Goal: Information Seeking & Learning: Compare options

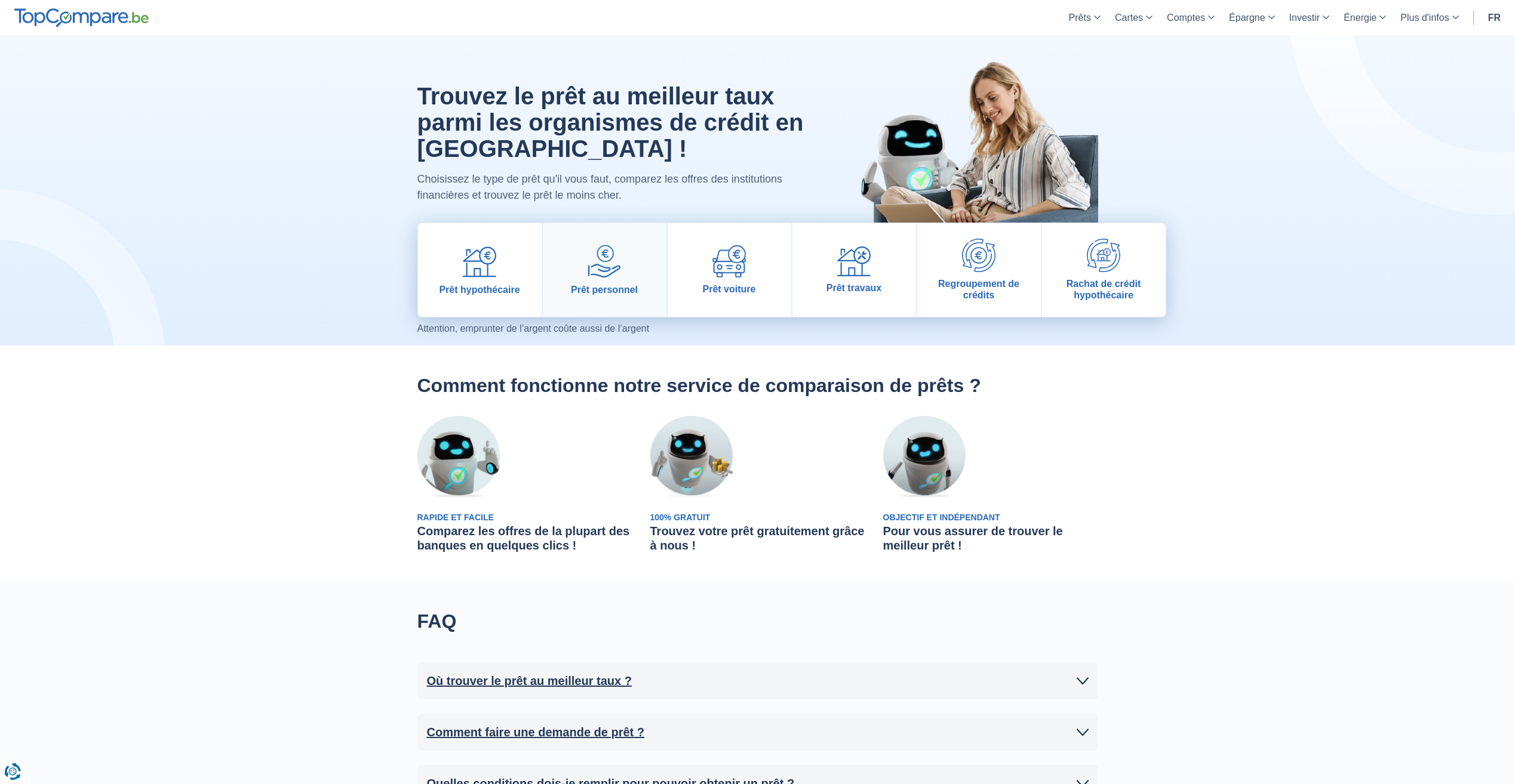
click at [610, 245] on img at bounding box center [604, 261] width 33 height 33
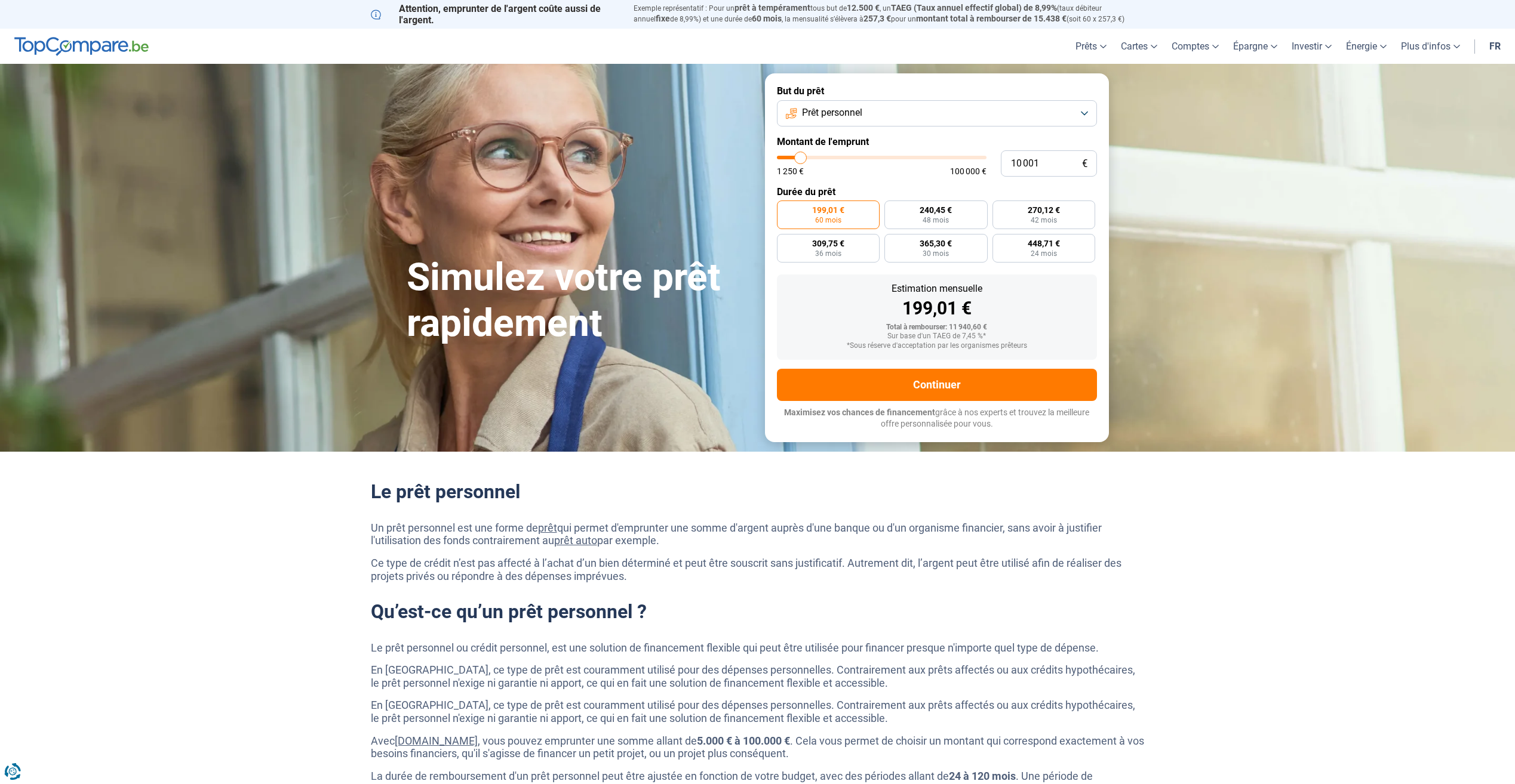
click at [847, 113] on span "Prêt personnel" at bounding box center [832, 113] width 60 height 13
click at [863, 103] on button "Prêt personnel" at bounding box center [937, 113] width 320 height 26
drag, startPoint x: 1047, startPoint y: 160, endPoint x: 971, endPoint y: 156, distance: 76.1
click at [971, 157] on div "10 001 € 1 250 € 100 000 €" at bounding box center [937, 164] width 320 height 26
type input "10000"
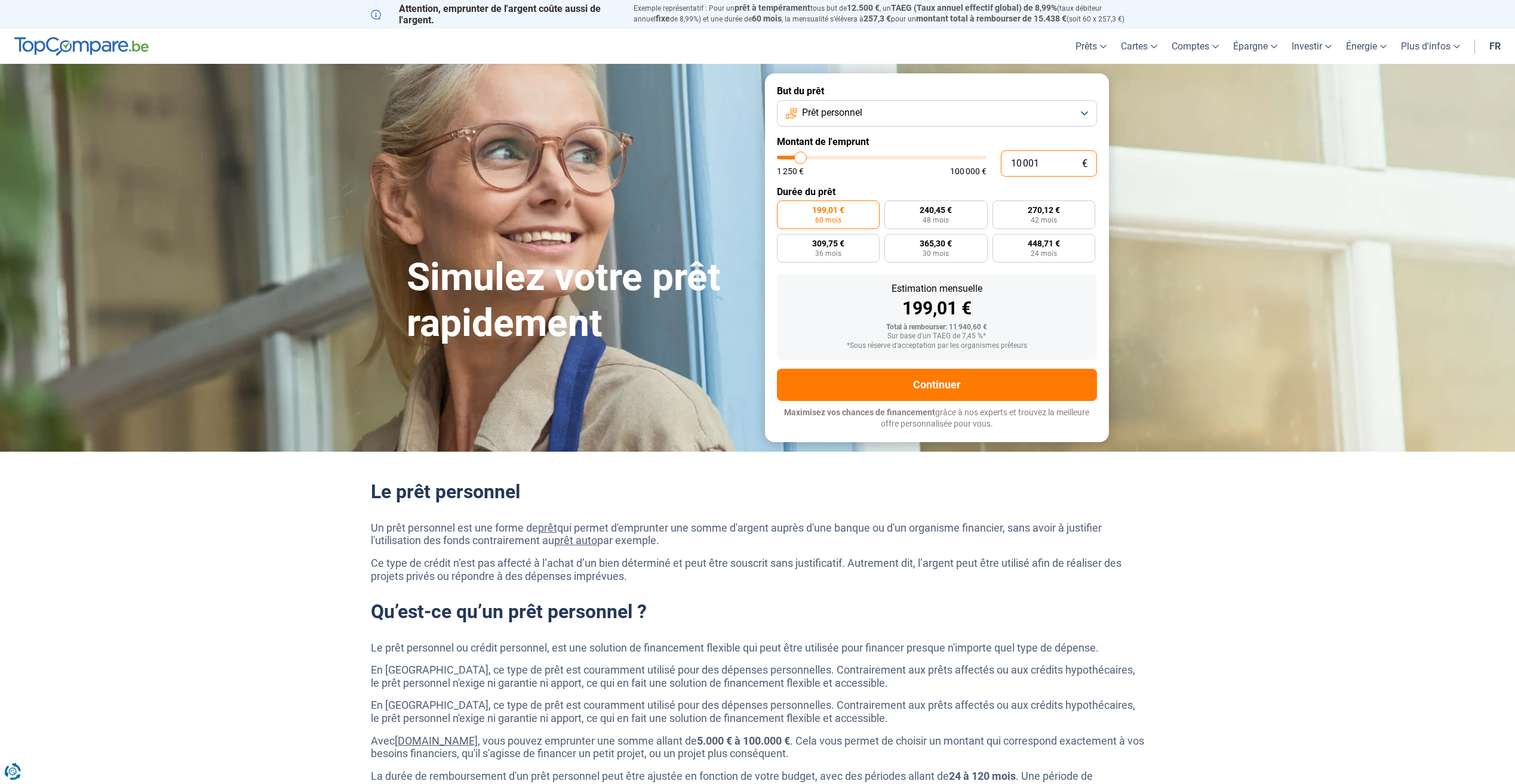
radio input "true"
type input "2"
type input "1250"
type input "25"
type input "1250"
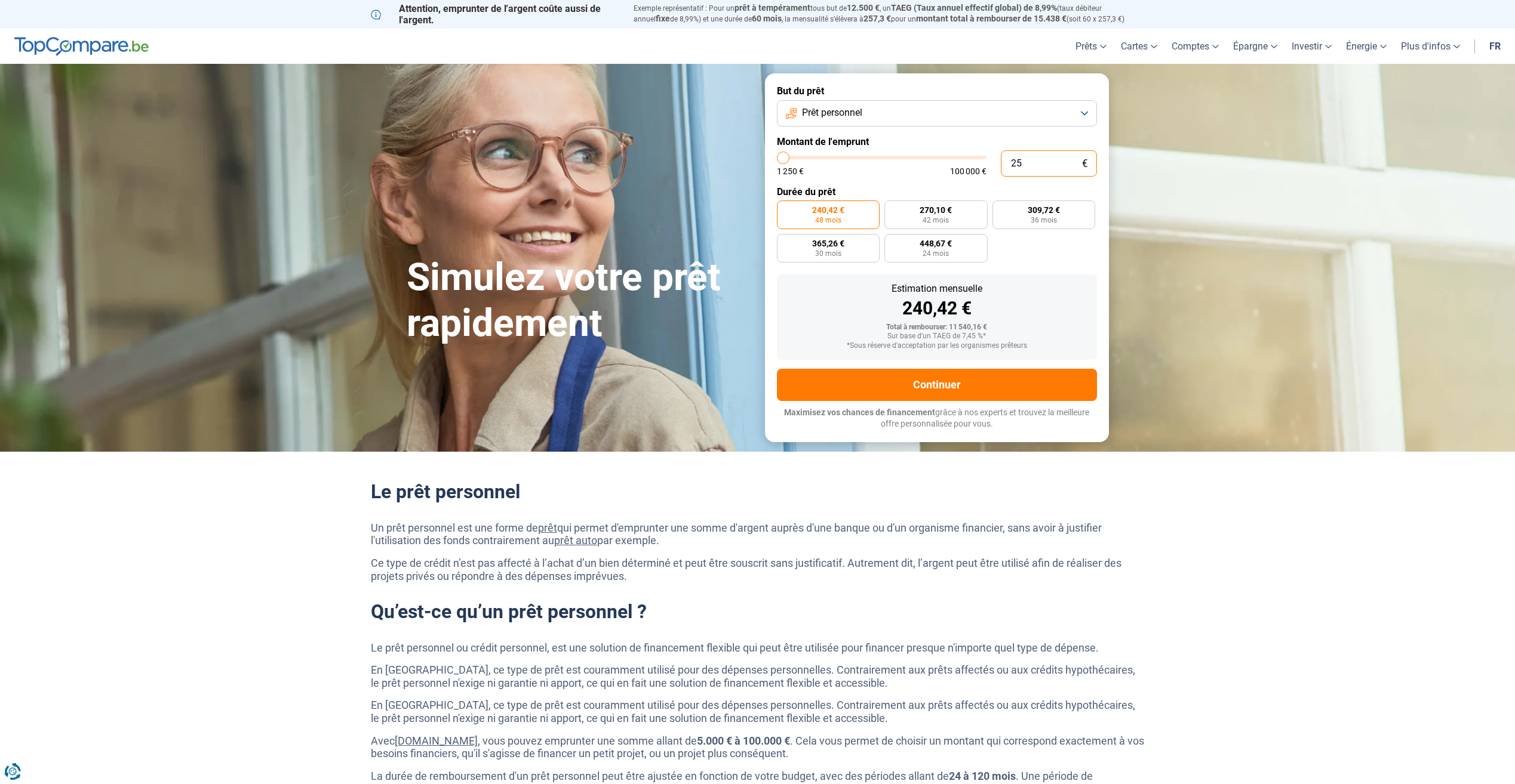
type input "250"
type input "1250"
type input "2 500"
type input "2500"
radio input "true"
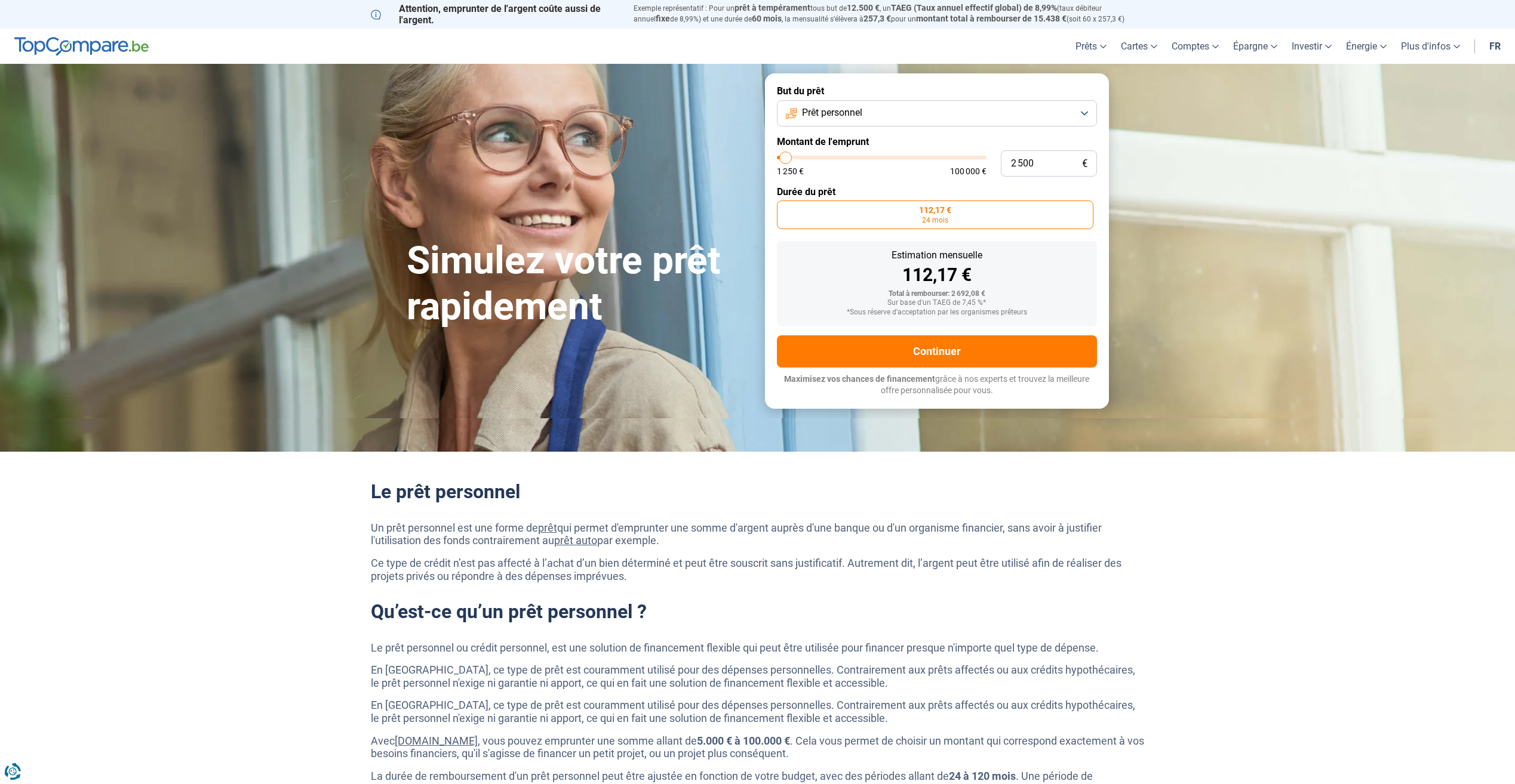
click at [827, 169] on div "1 250 € 100 000 €" at bounding box center [881, 171] width 210 height 8
type input "2 250"
type input "2250"
type input "2 500"
type input "2500"
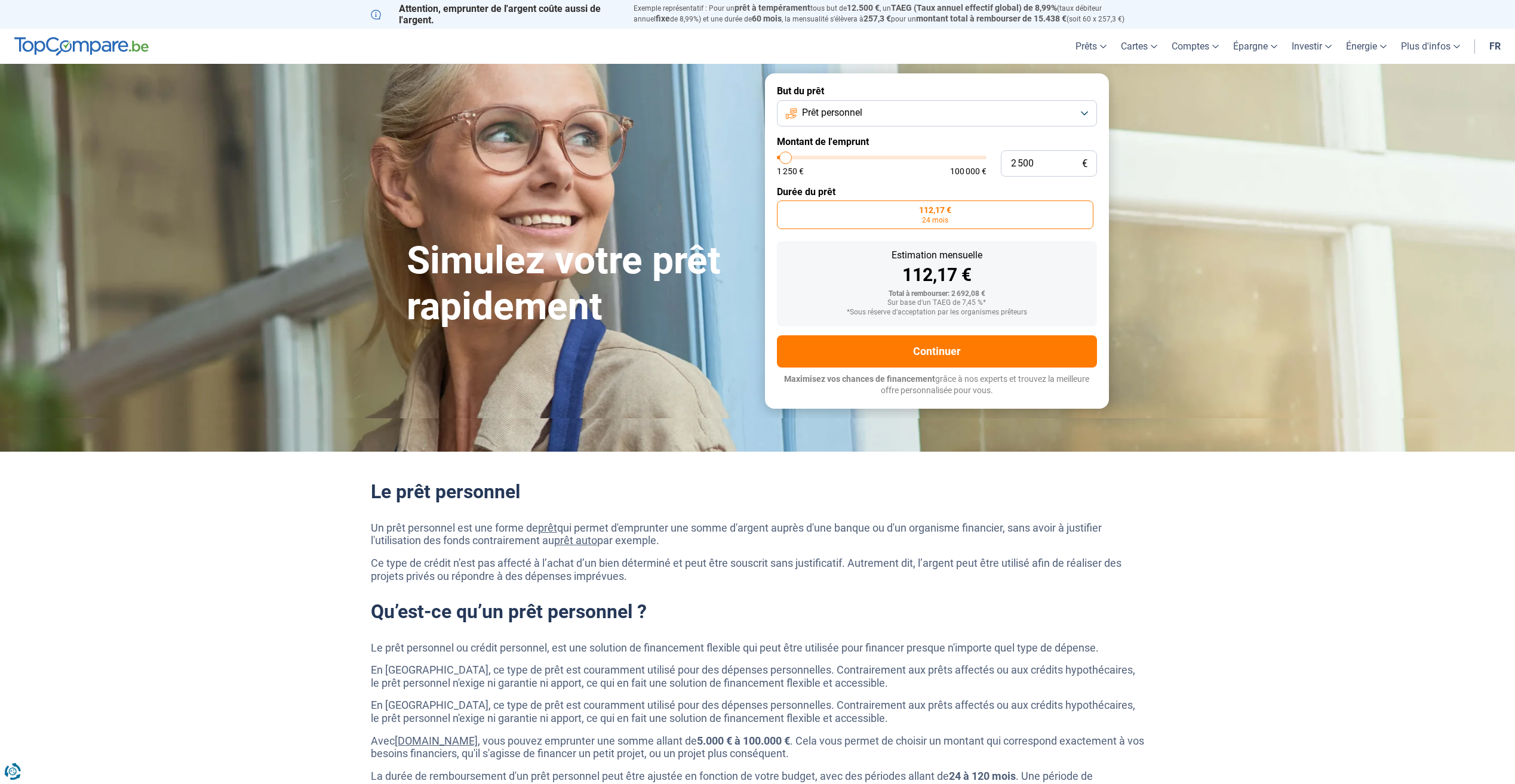
type input "2 750"
type input "2750"
type input "3 000"
type input "3000"
type input "3 500"
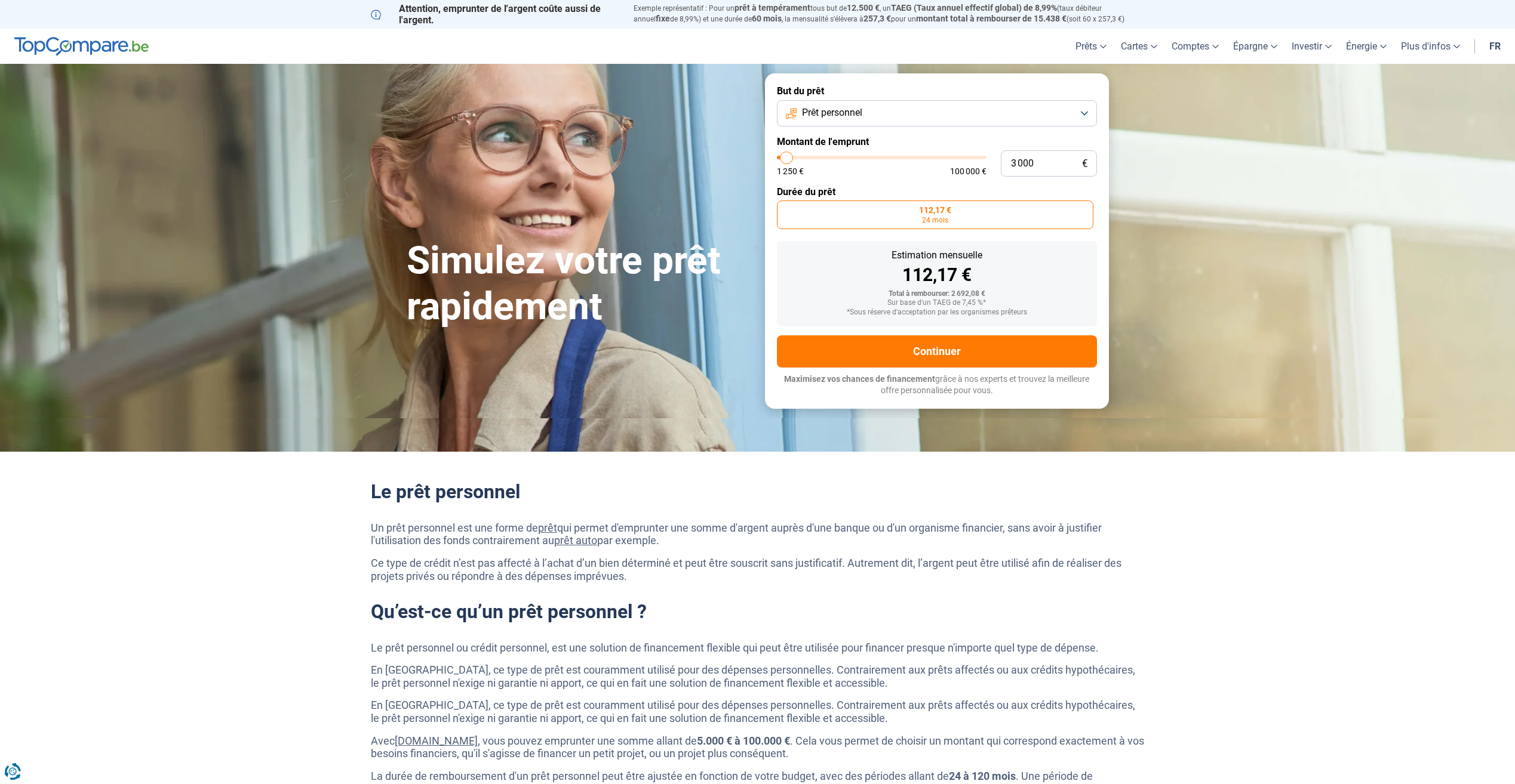
type input "3500"
type input "3 750"
type input "3750"
type input "4 000"
type input "4000"
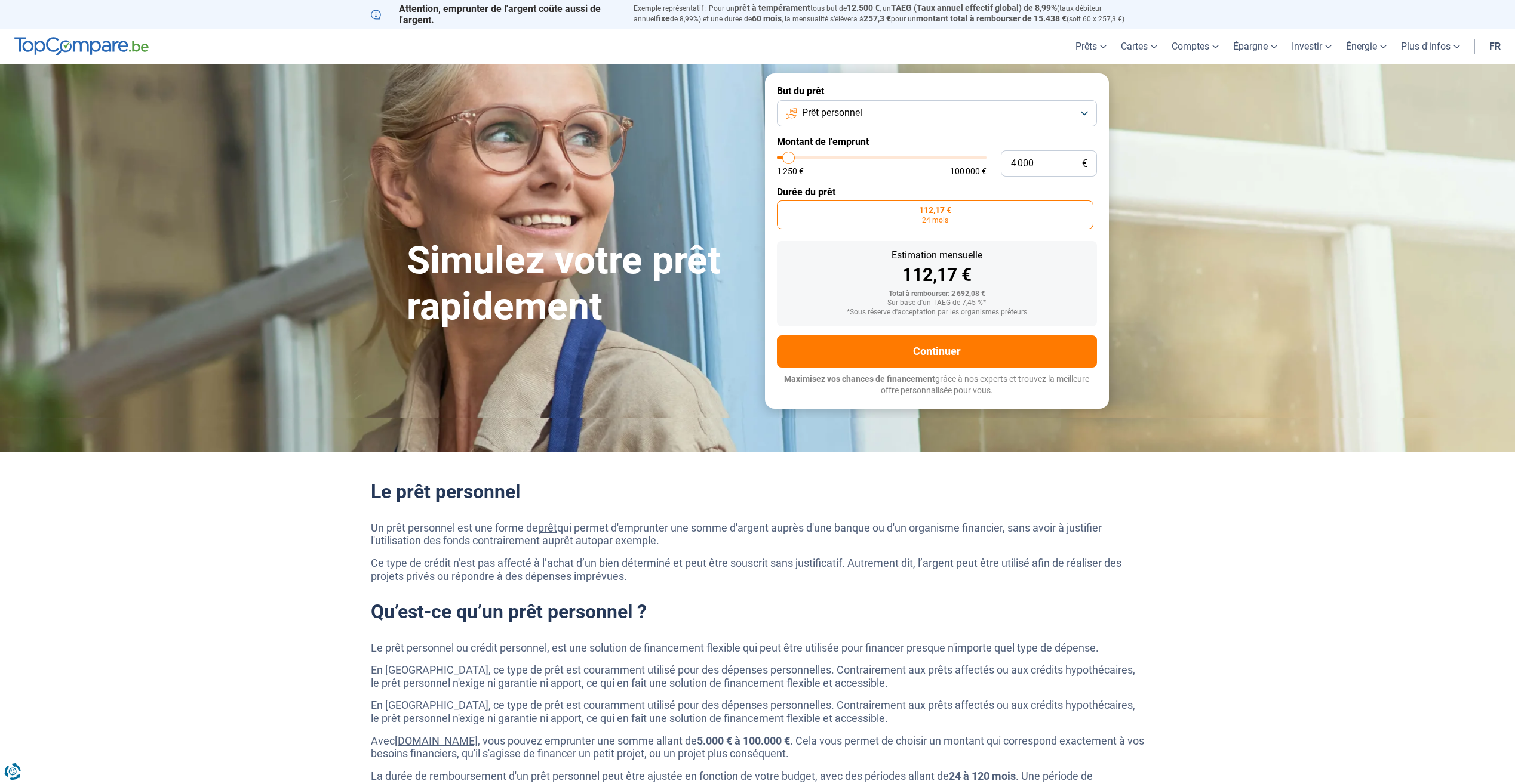
type input "4 250"
type input "4250"
type input "4 500"
type input "4500"
type input "5 000"
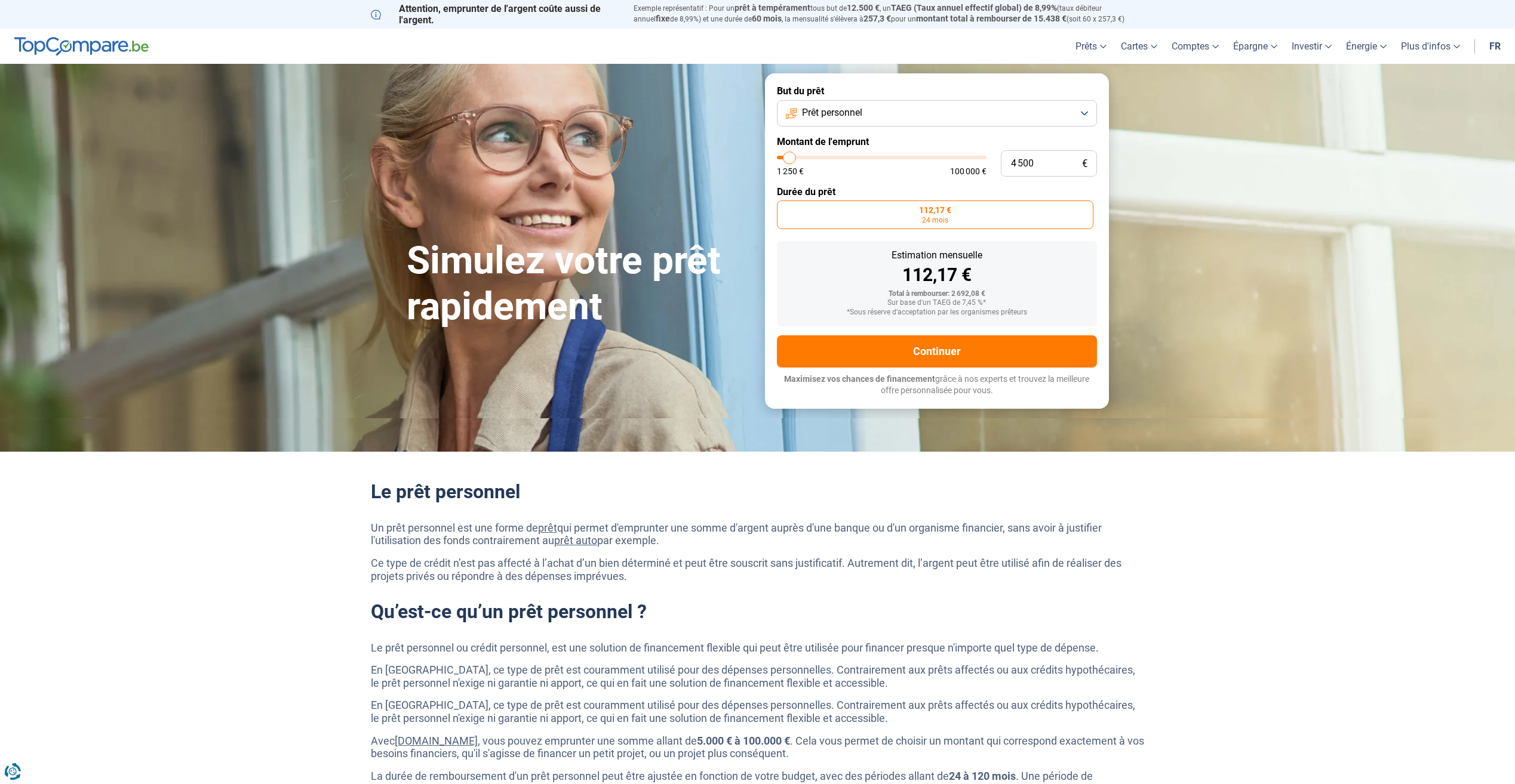
type input "5000"
type input "5 250"
type input "5250"
type input "5 500"
type input "5500"
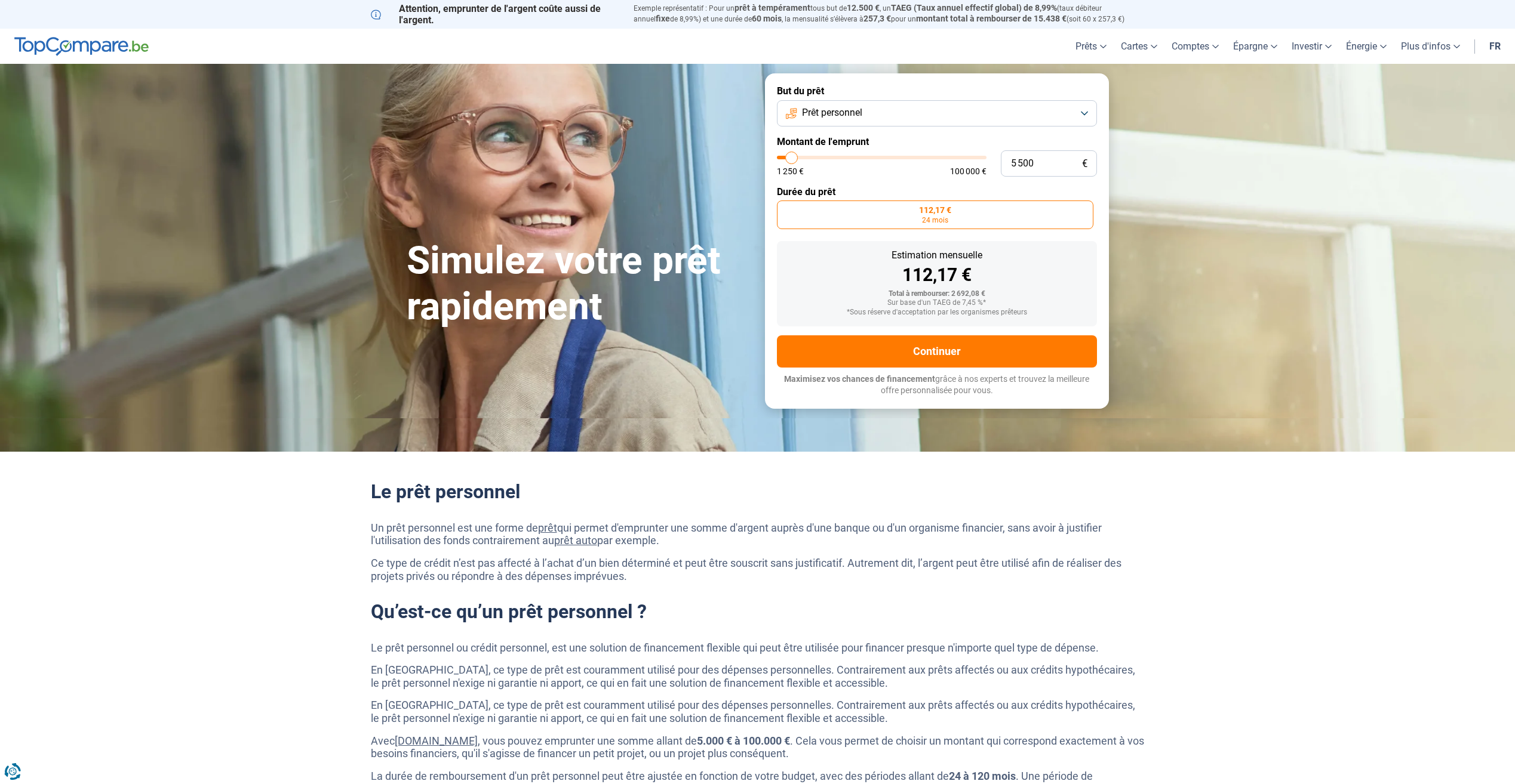
type input "5 750"
type input "5750"
type input "6 000"
type input "6000"
type input "6 500"
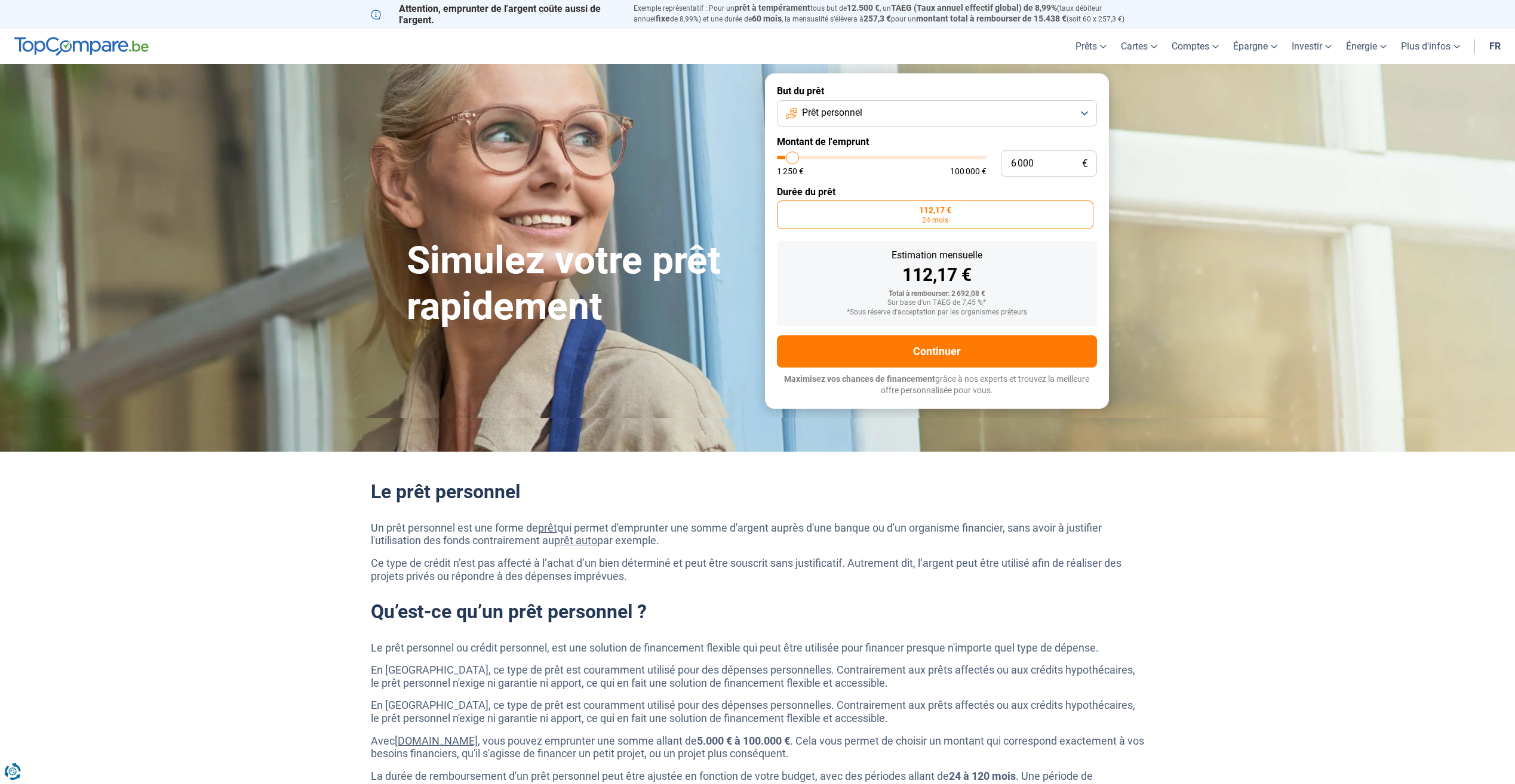
type input "6500"
type input "6 750"
type input "6750"
type input "7 000"
type input "7000"
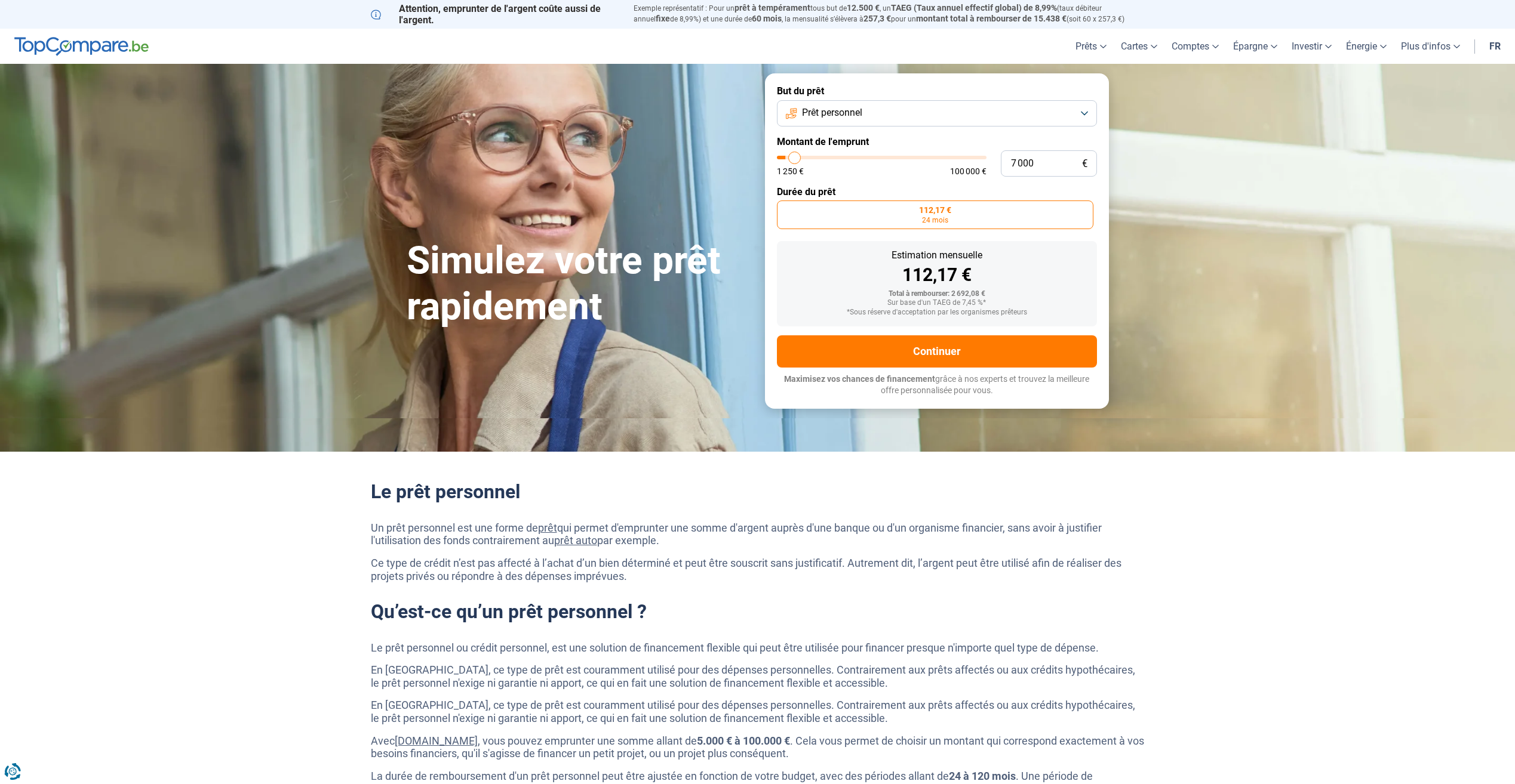
type input "7 250"
type input "7250"
type input "7 500"
type input "7500"
type input "8 000"
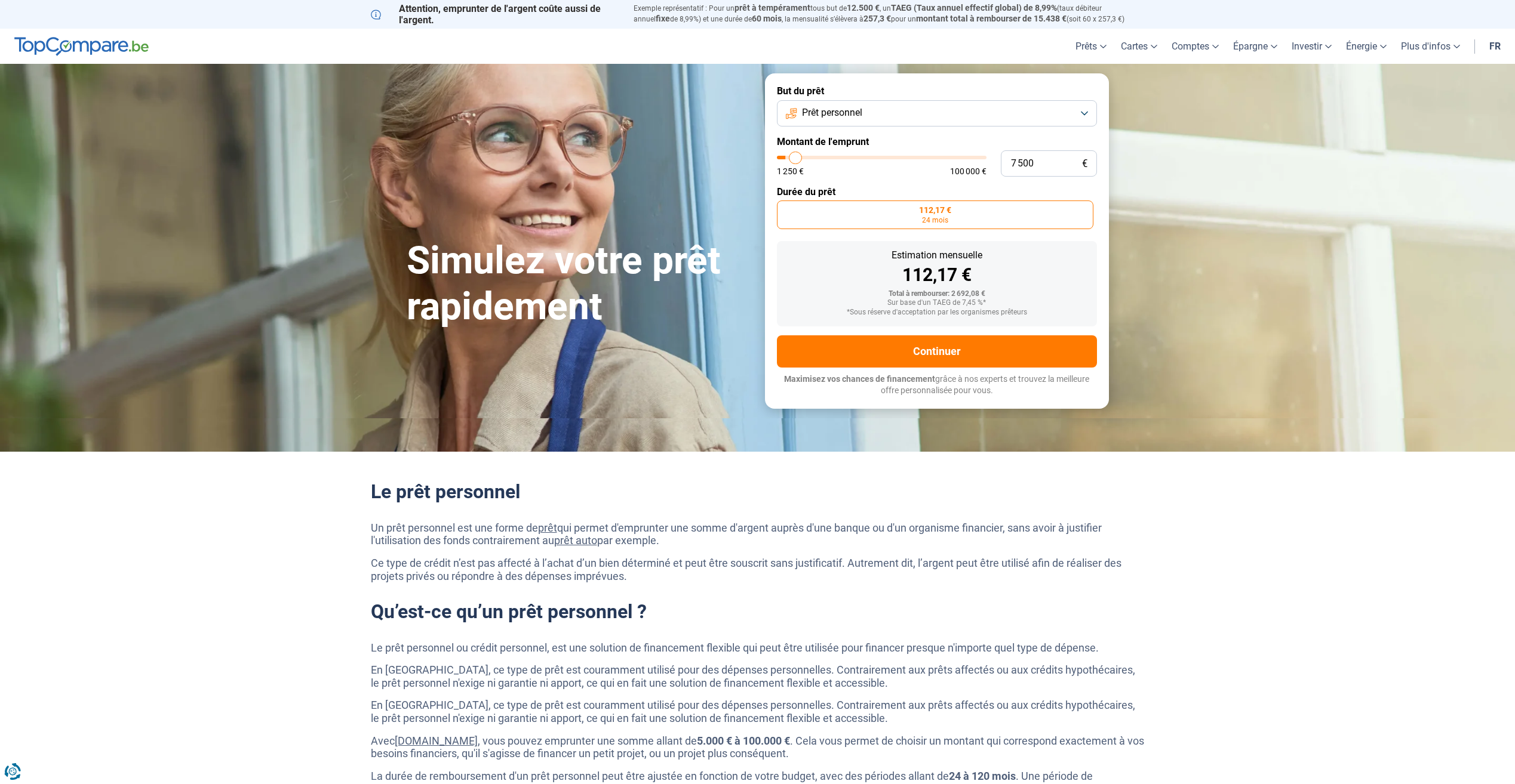
type input "8000"
type input "8 250"
type input "8250"
type input "8 500"
type input "8500"
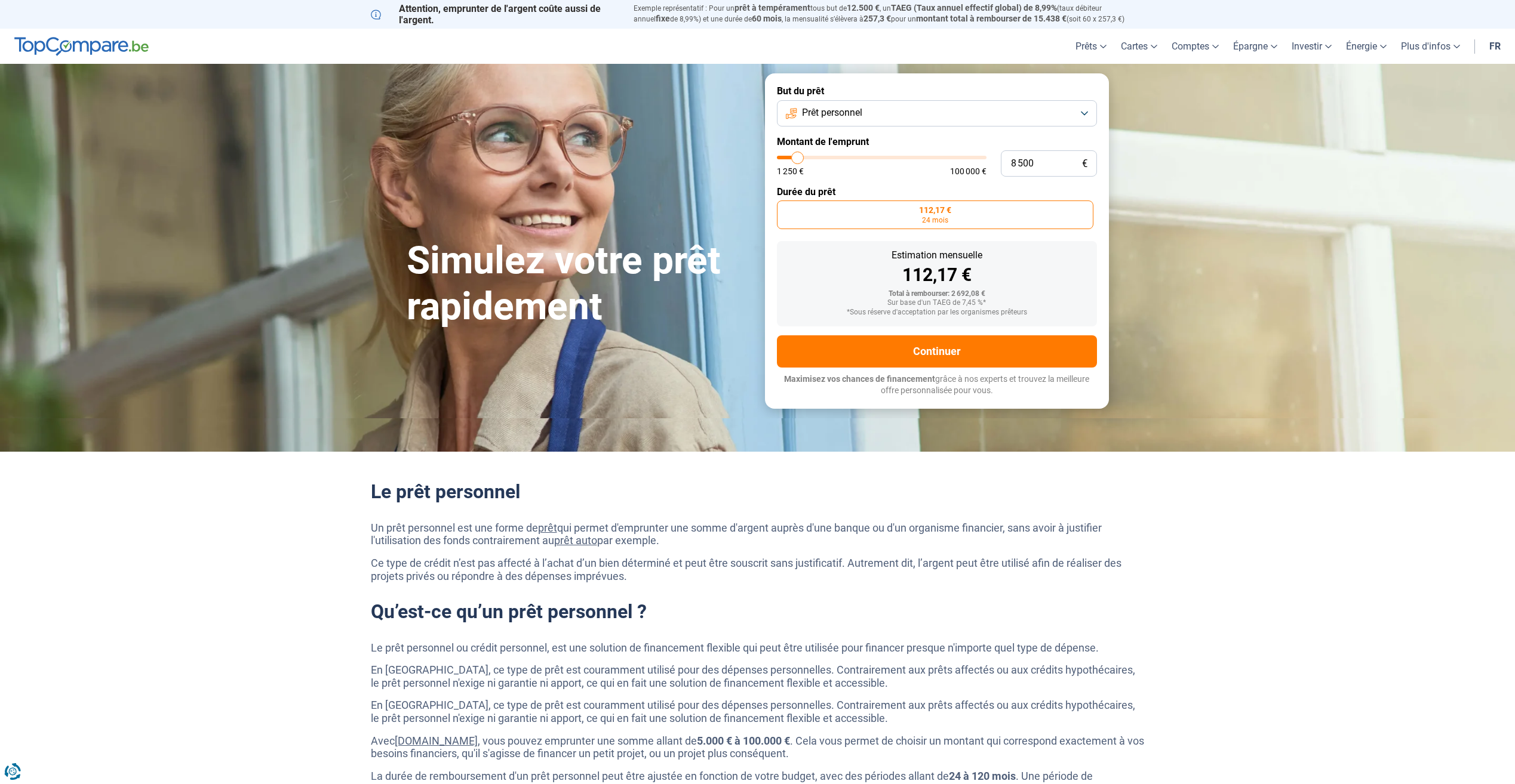
type input "8 750"
type input "8750"
type input "9 000"
type input "9000"
type input "9 500"
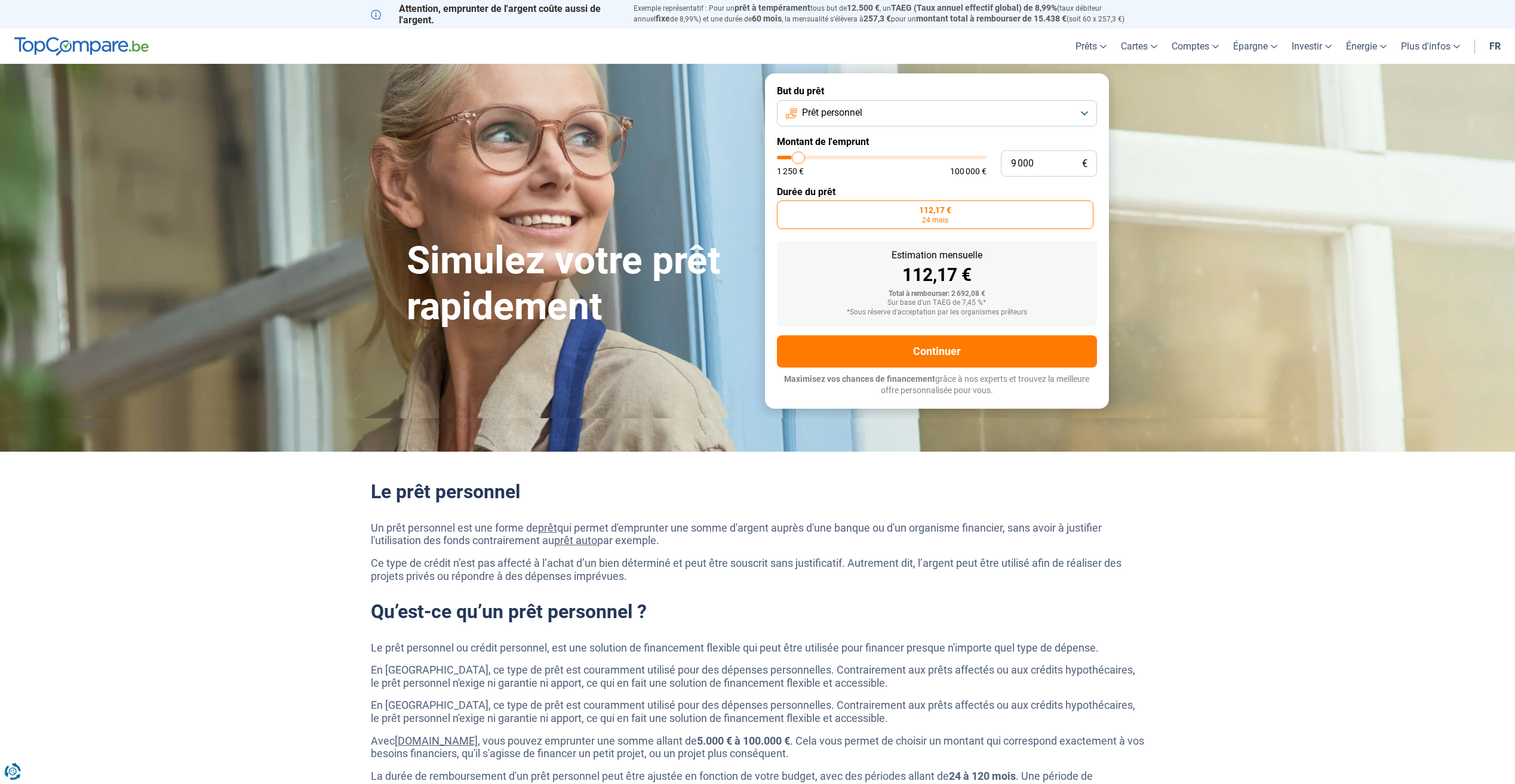
type input "9500"
type input "9 750"
type input "9750"
type input "10 000"
type input "10000"
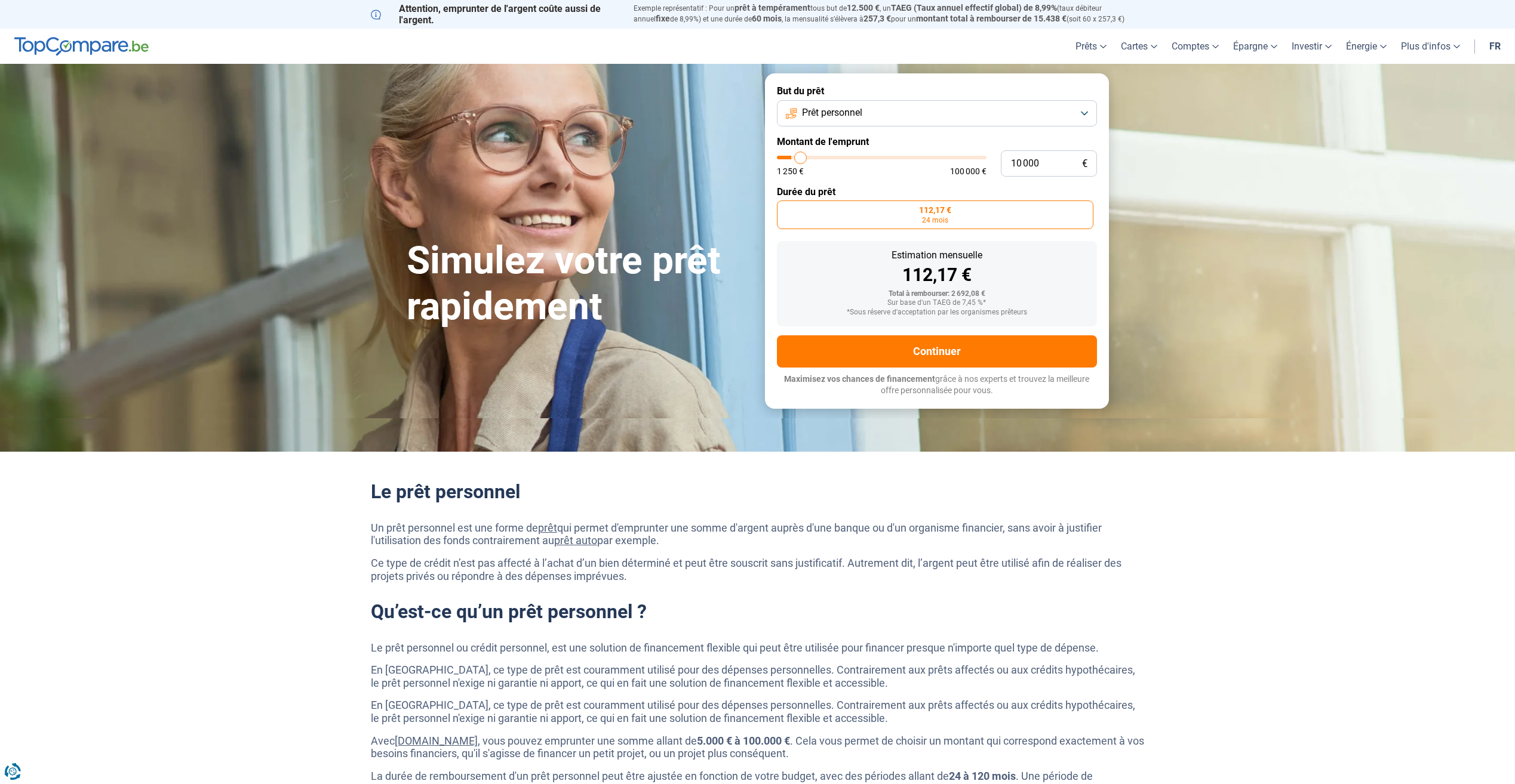
type input "10 250"
type input "10250"
type input "10 500"
type input "10500"
type input "10 250"
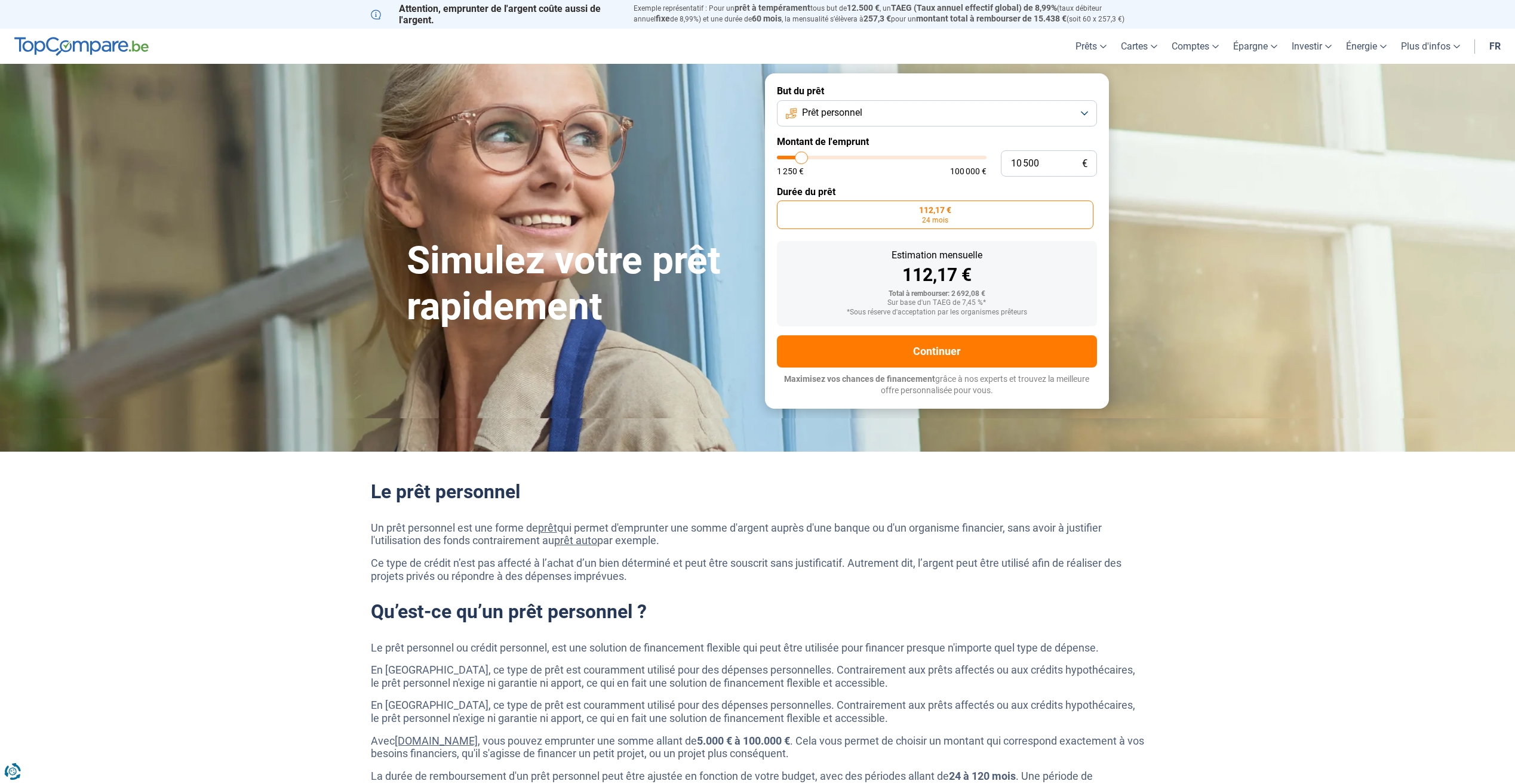
type input "10250"
type input "10 000"
type input "10000"
type input "9 750"
type input "9750"
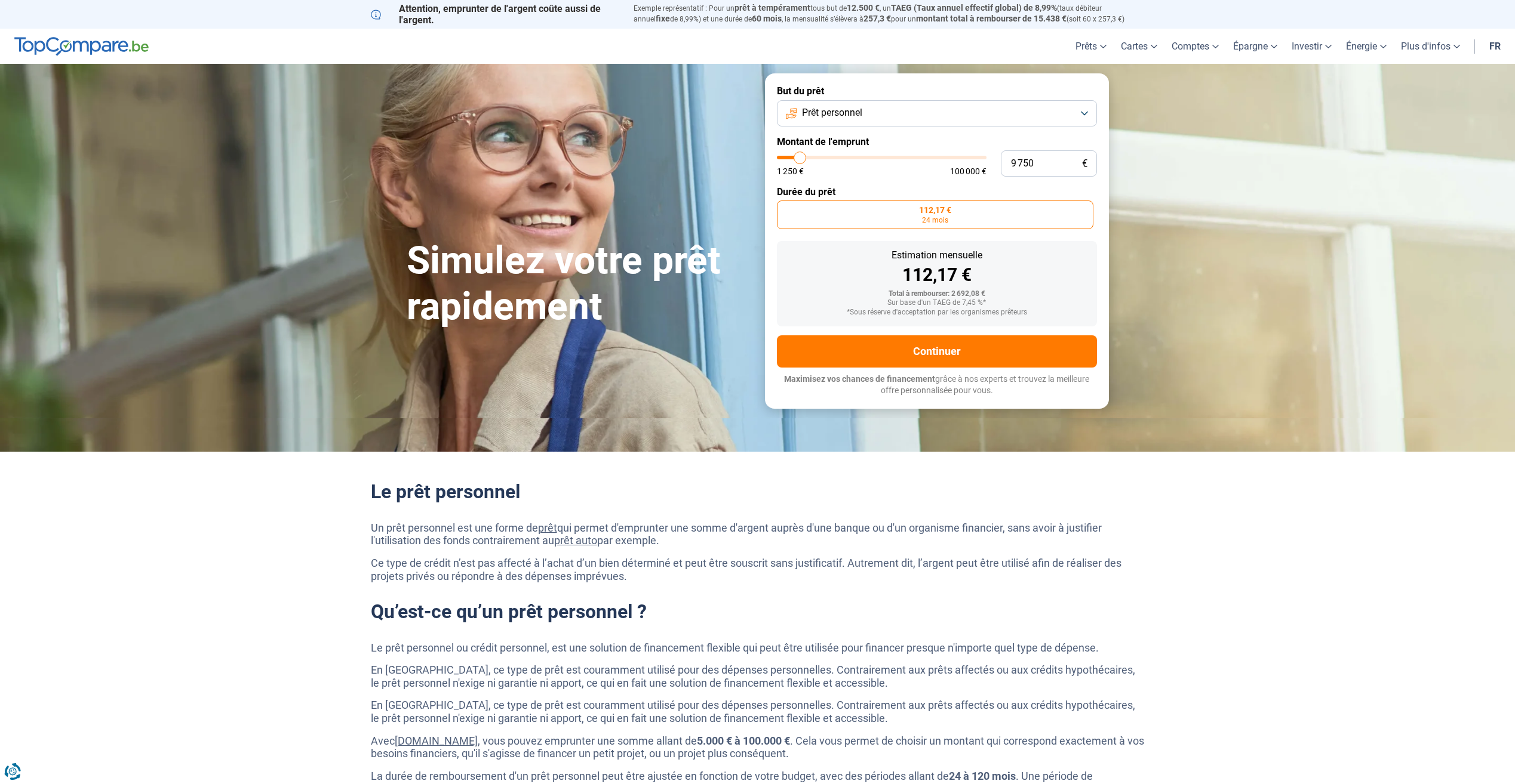
type input "9 500"
type input "9500"
type input "9 000"
type input "9000"
type input "8 750"
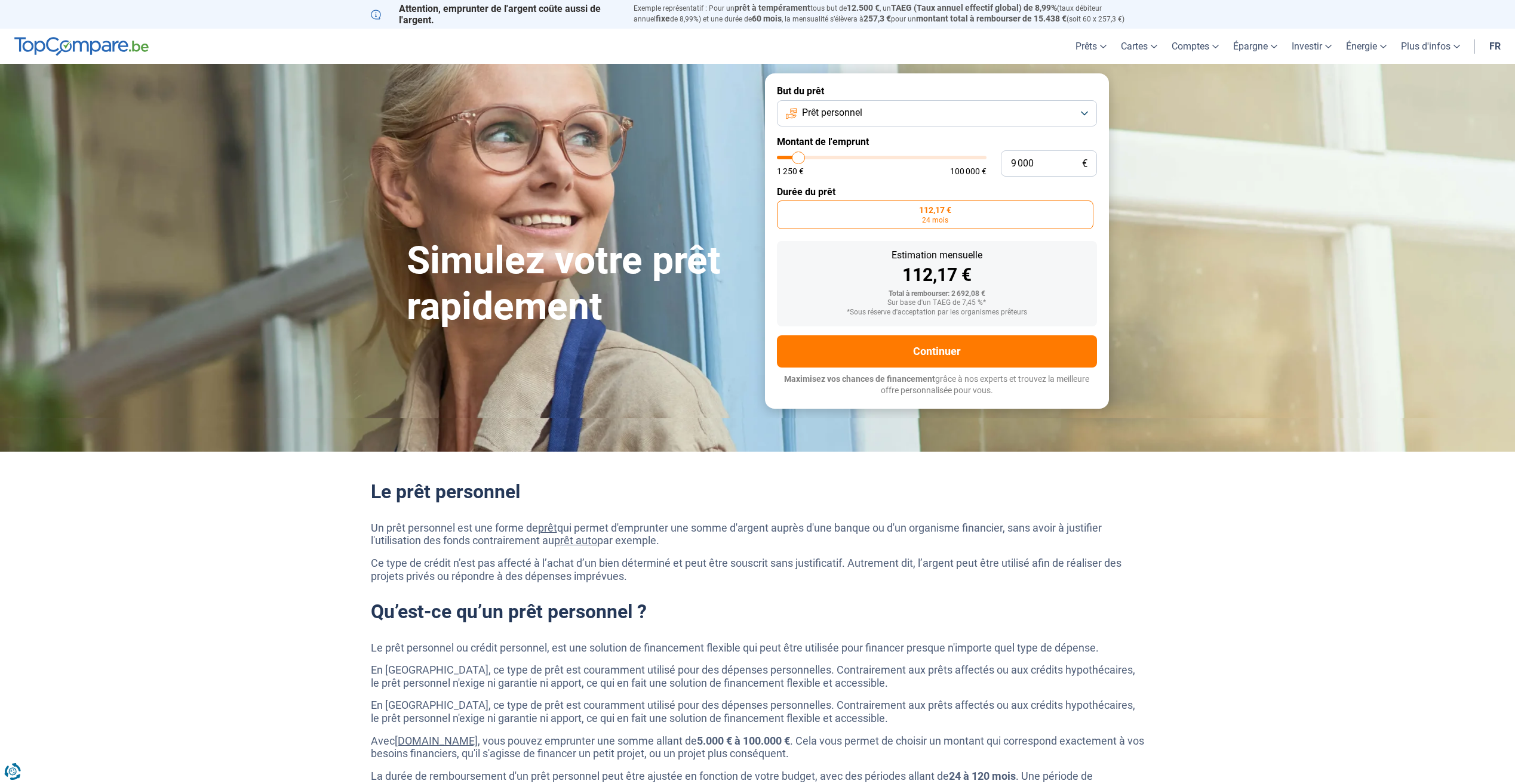
type input "8750"
type input "8 500"
type input "8500"
type input "8 250"
type input "8250"
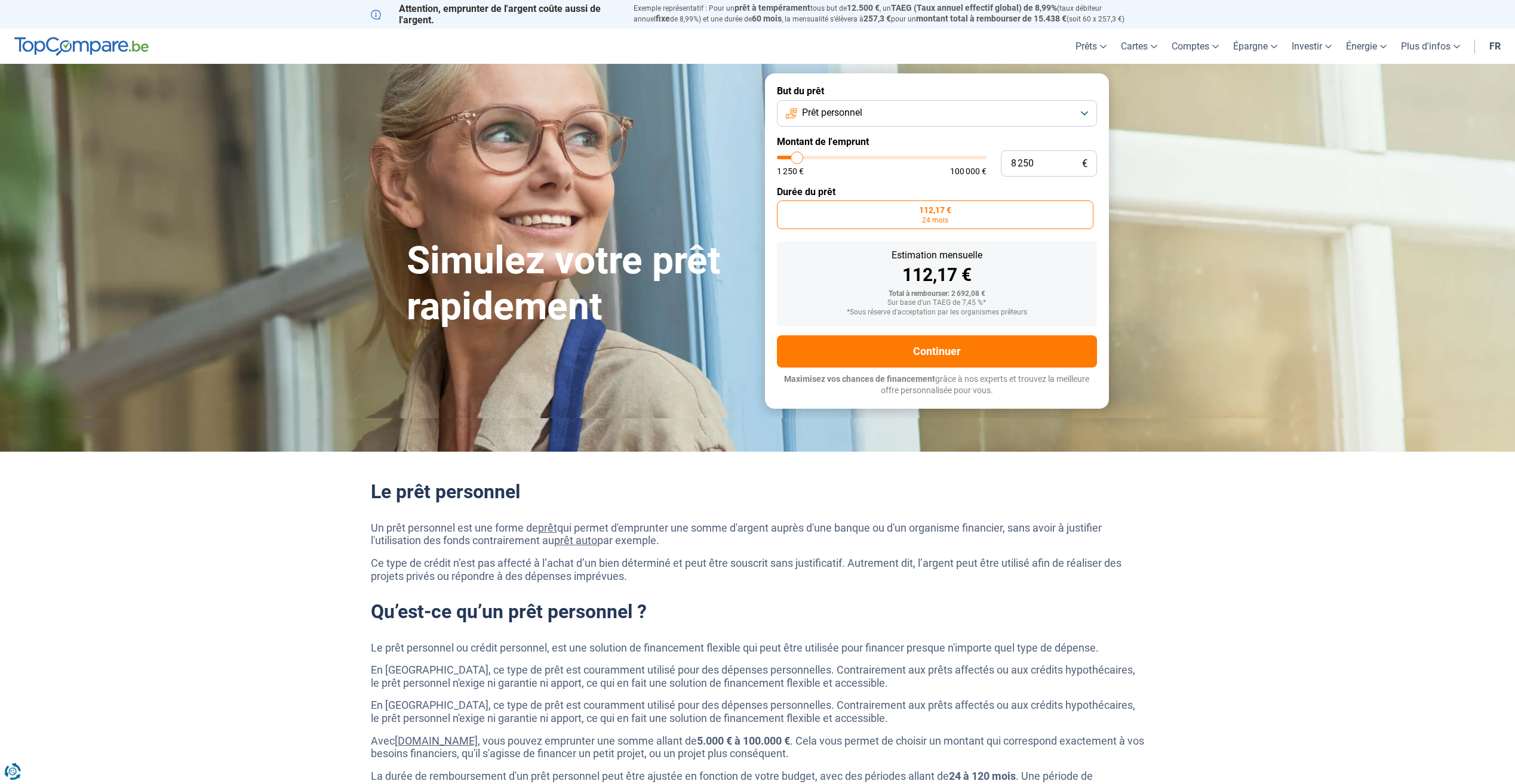
type input "8 000"
type input "8000"
type input "7 500"
type input "7500"
type input "7 250"
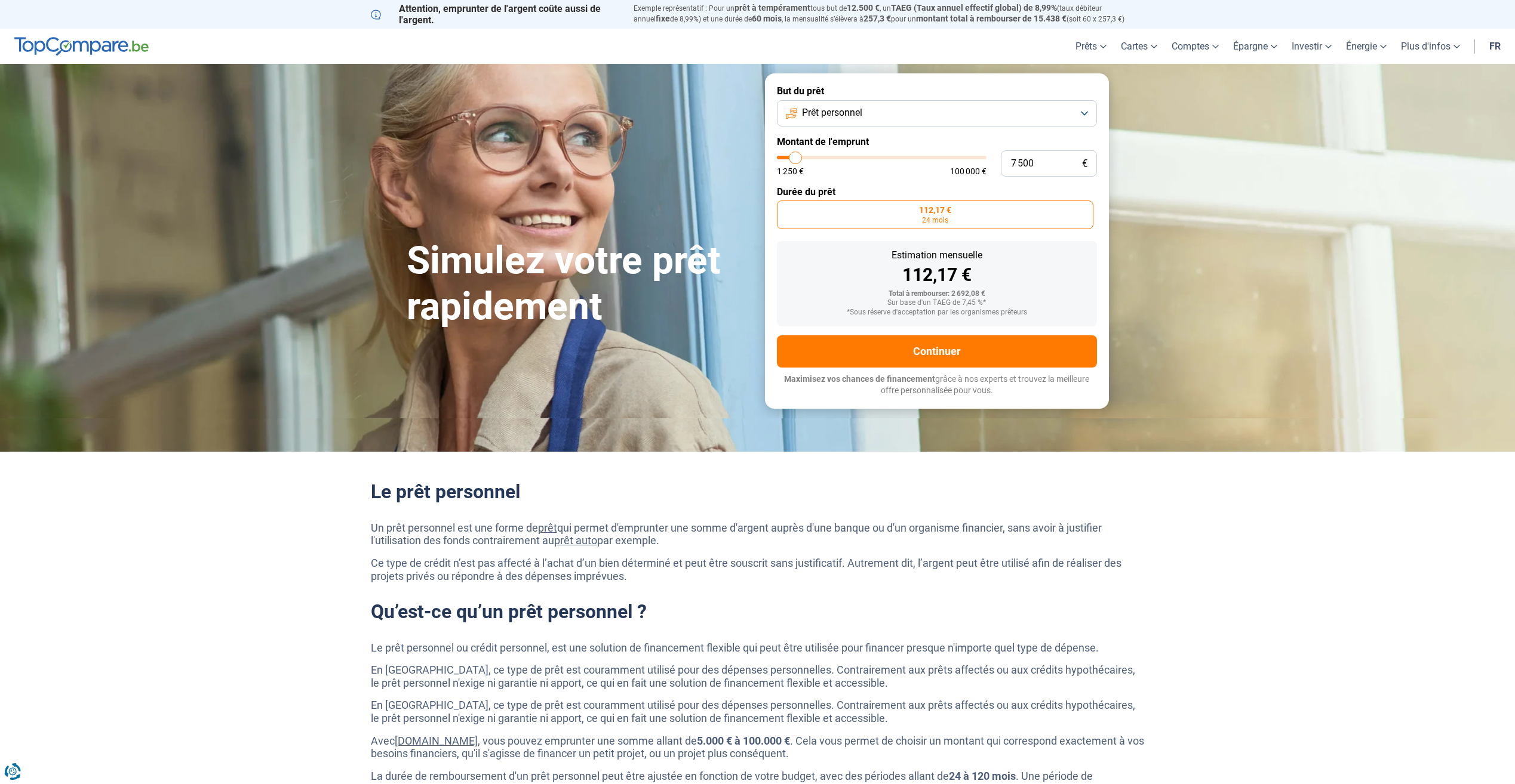
type input "7250"
type input "7 000"
type input "7000"
type input "6 750"
type input "6750"
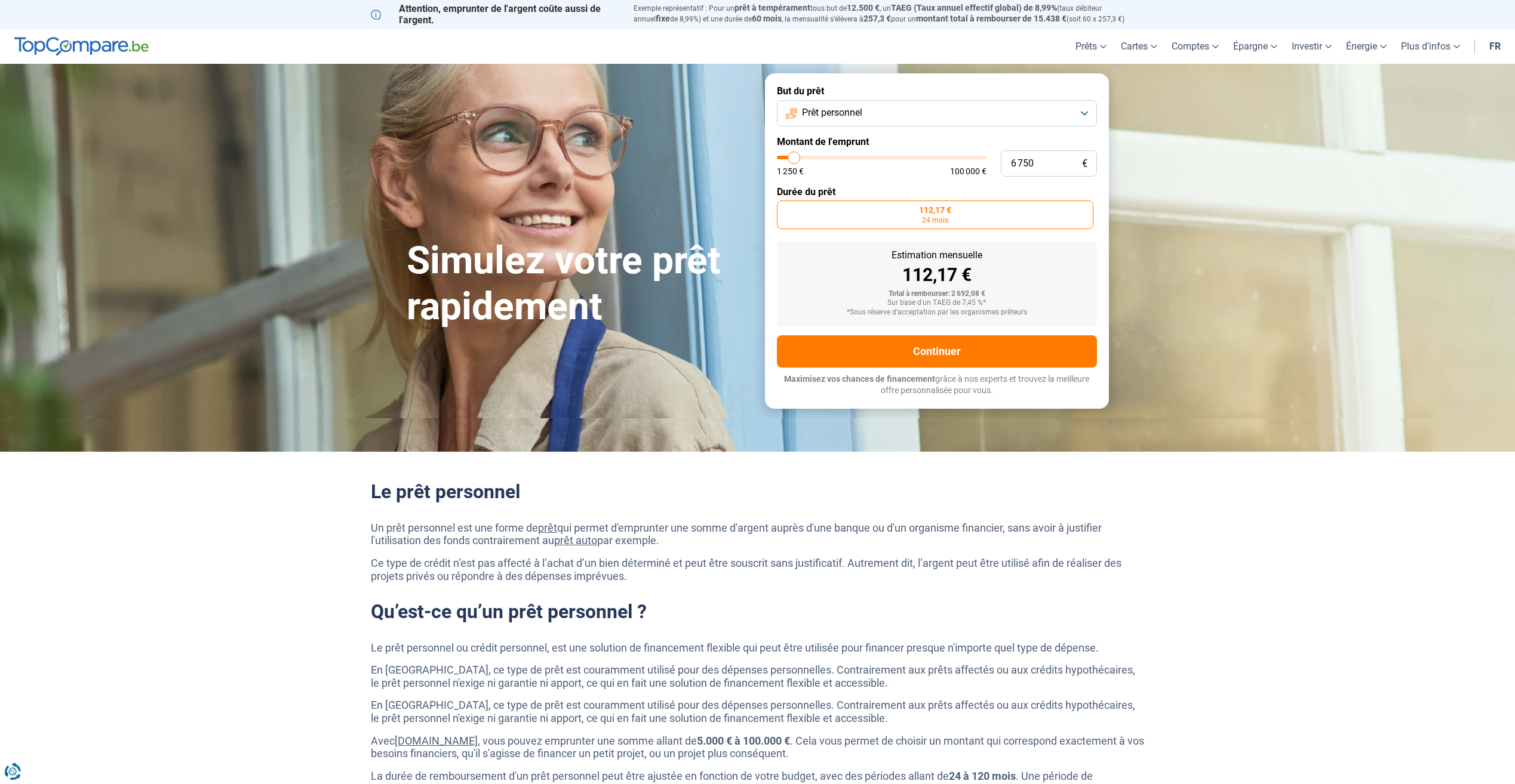
type input "6 500"
type input "6500"
type input "6 000"
drag, startPoint x: 784, startPoint y: 159, endPoint x: 793, endPoint y: 157, distance: 9.2
type input "6000"
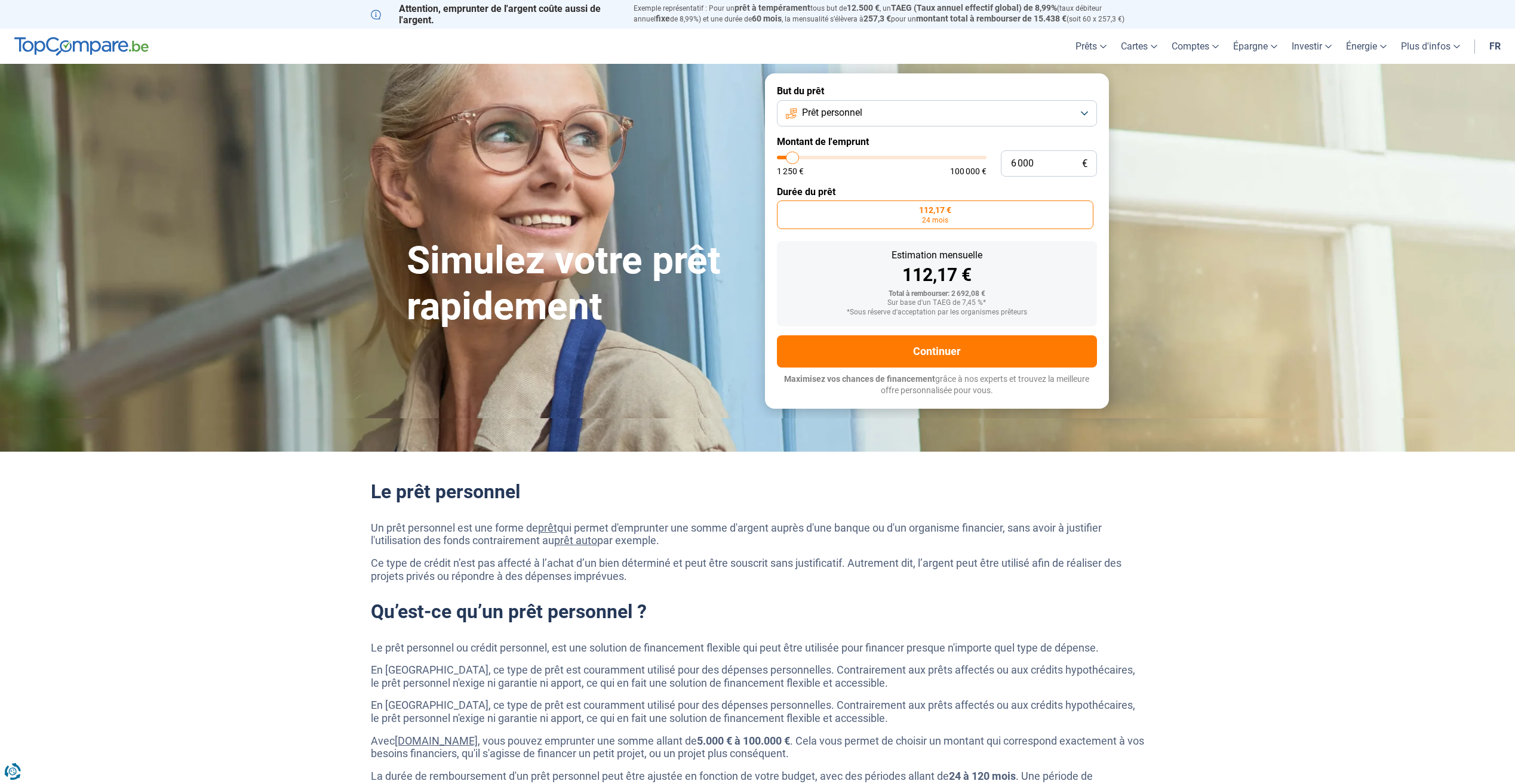
click at [793, 157] on input "range" at bounding box center [881, 158] width 210 height 4
radio input "false"
click at [894, 219] on span "36 mois" at bounding box center [896, 220] width 26 height 7
click at [866, 208] on input "185,83 € 36 mois" at bounding box center [862, 204] width 8 height 8
radio input "true"
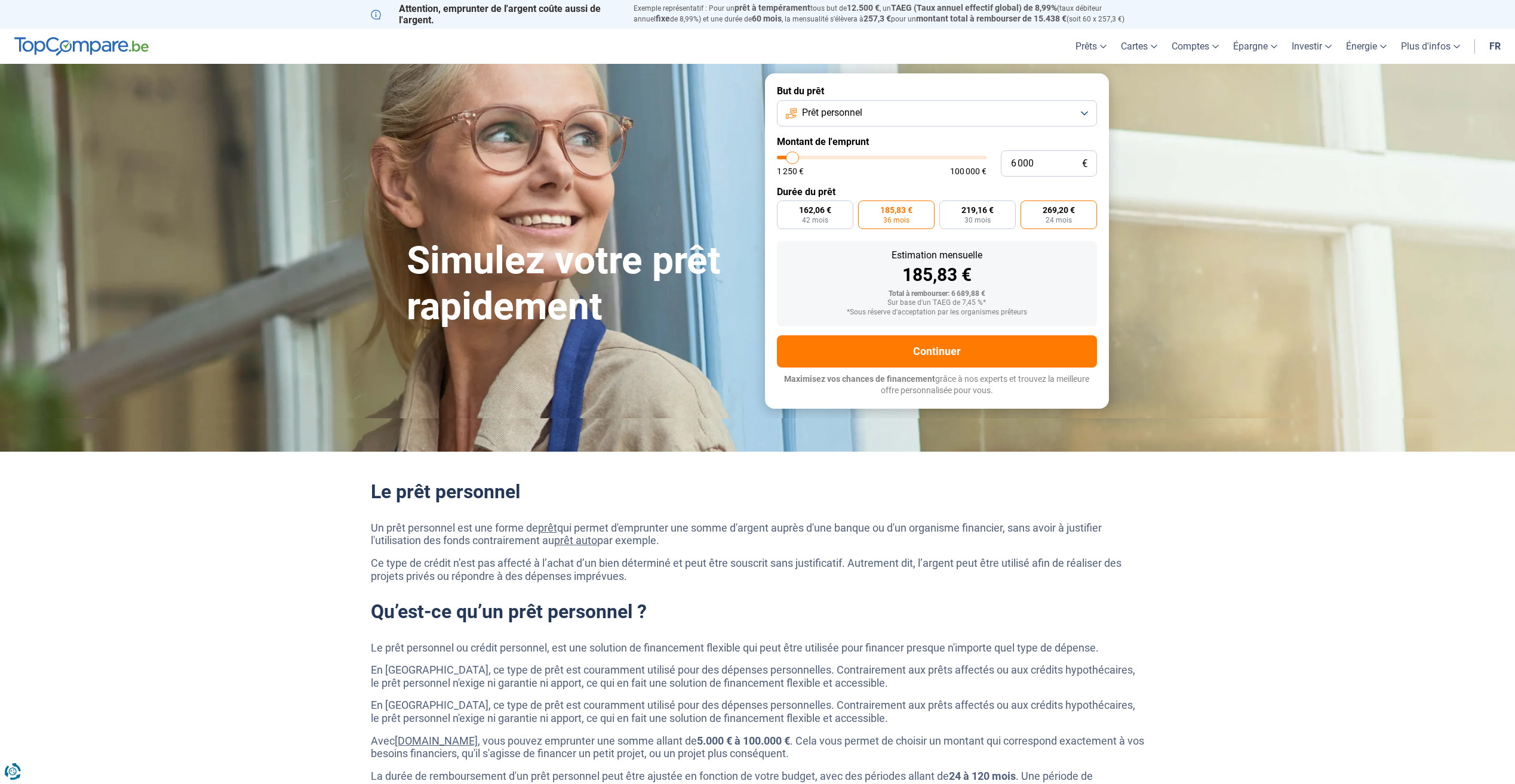
click at [1068, 222] on span "24 mois" at bounding box center [1059, 220] width 26 height 7
click at [1028, 208] on input "269,20 € 24 mois" at bounding box center [1024, 204] width 8 height 8
radio input "true"
type input "5 750"
type input "5750"
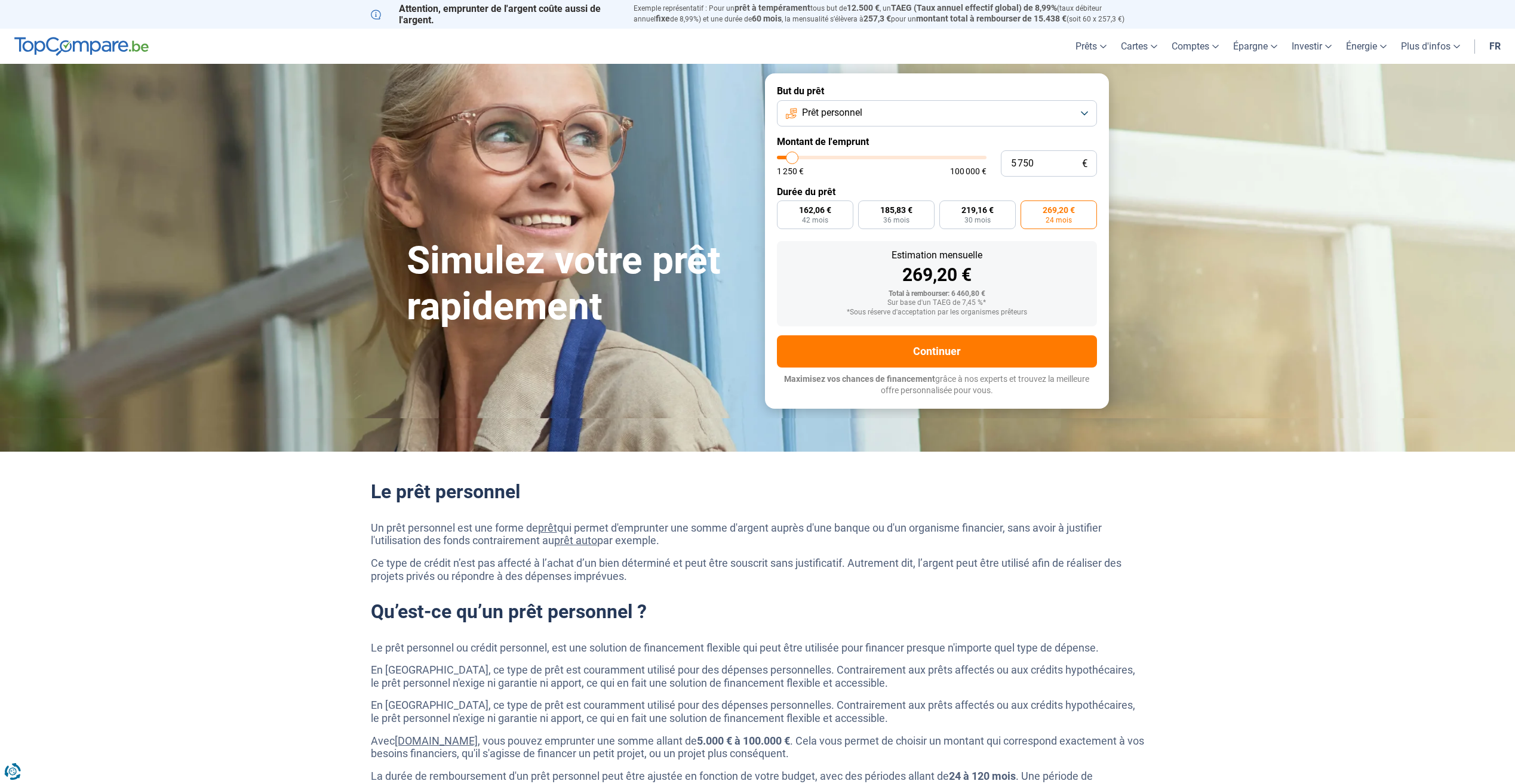
type input "5 500"
type input "5500"
type input "5 250"
type input "5250"
type input "5 000"
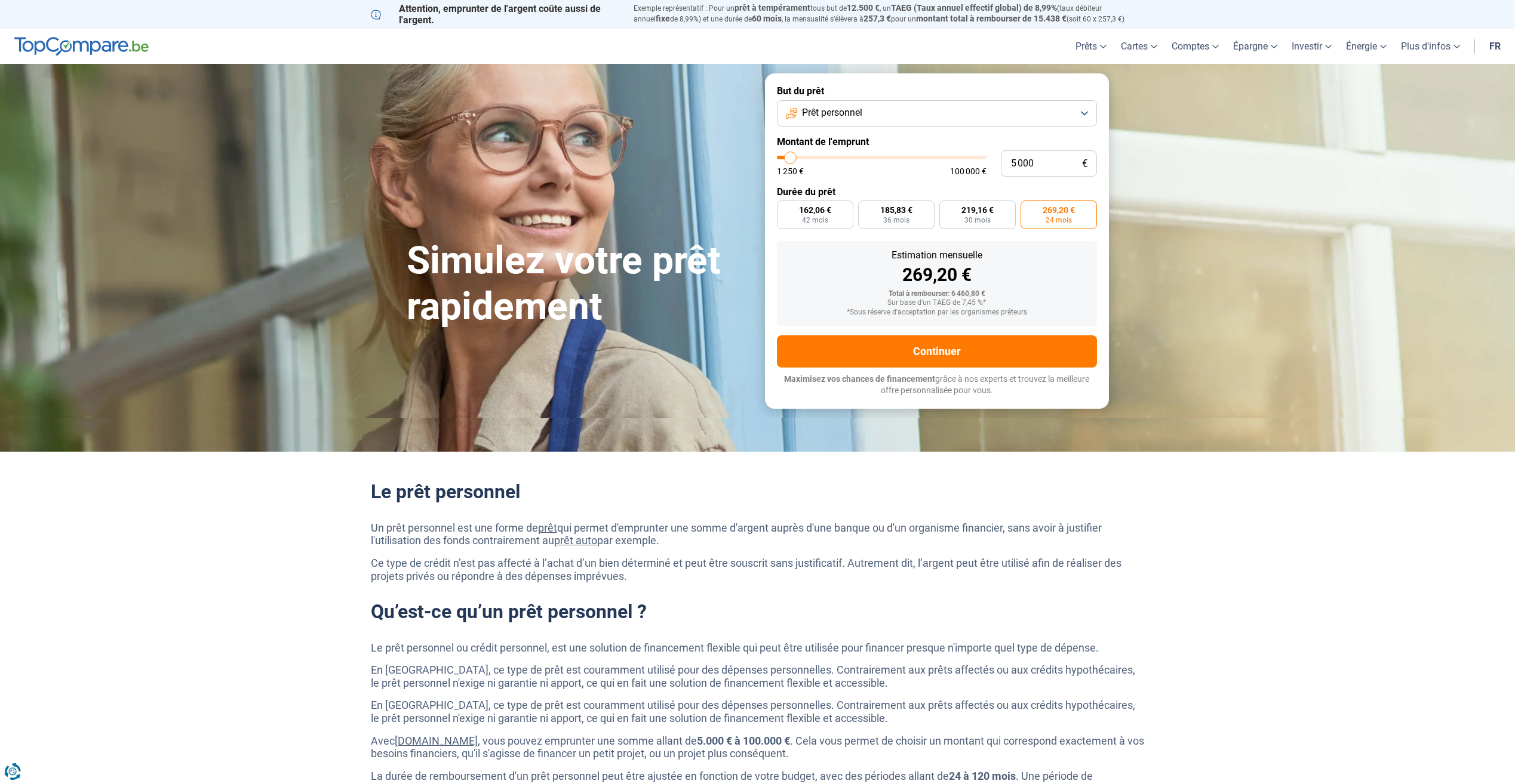
type input "5000"
click at [791, 159] on input "range" at bounding box center [881, 158] width 210 height 4
radio input "false"
radio input "true"
click at [1018, 217] on label "224,33 € 24 mois" at bounding box center [1044, 215] width 103 height 29
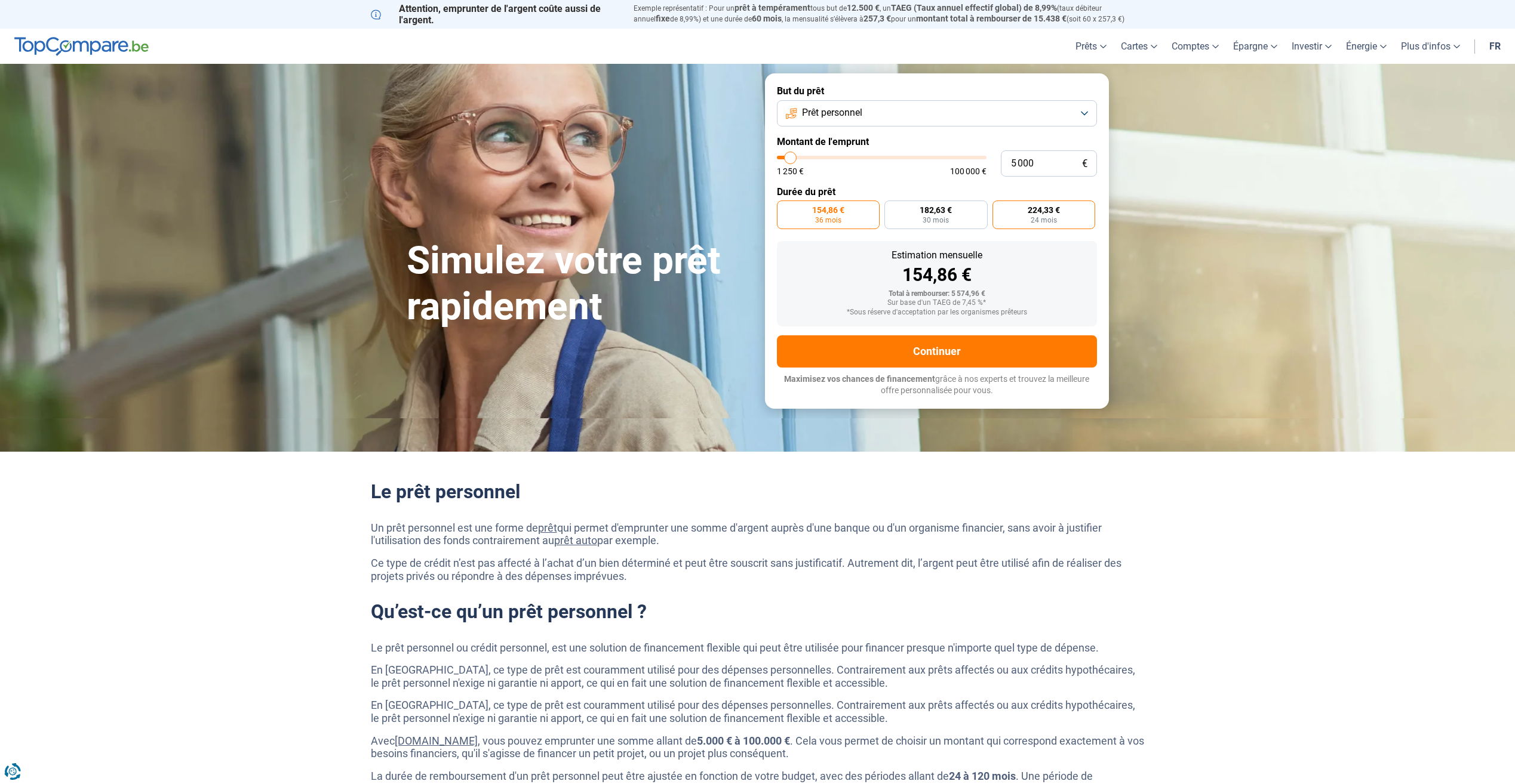
click at [1000, 208] on input "224,33 € 24 mois" at bounding box center [996, 204] width 8 height 8
radio input "true"
click at [938, 217] on span "30 mois" at bounding box center [936, 220] width 26 height 7
click at [892, 208] on input "182,63 € 30 mois" at bounding box center [888, 204] width 8 height 8
radio input "true"
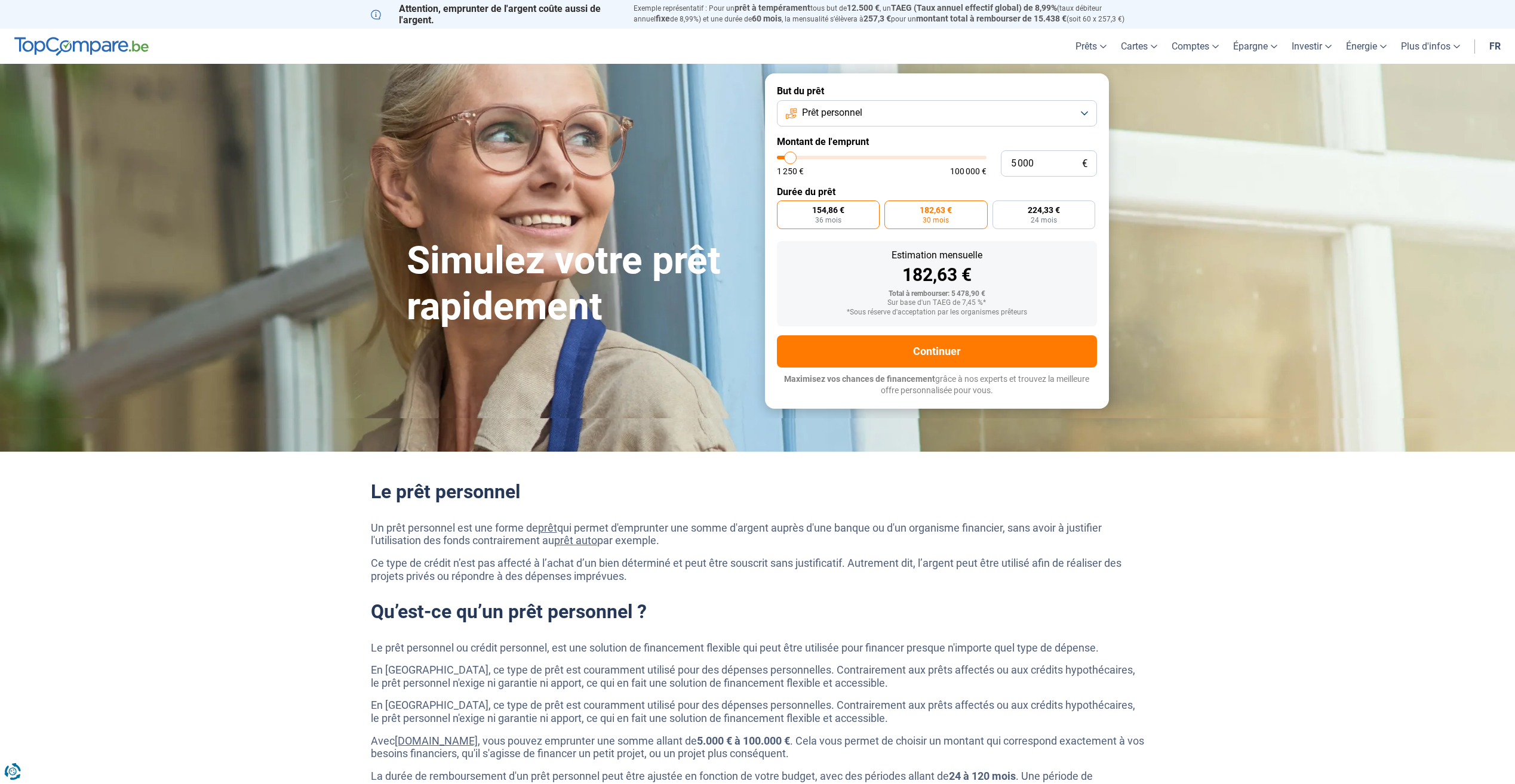
click at [853, 218] on label "154,86 € 36 mois" at bounding box center [828, 215] width 103 height 29
click at [784, 208] on input "154,86 € 36 mois" at bounding box center [780, 204] width 8 height 8
radio input "true"
click at [947, 337] on button "Continuer" at bounding box center [937, 351] width 320 height 32
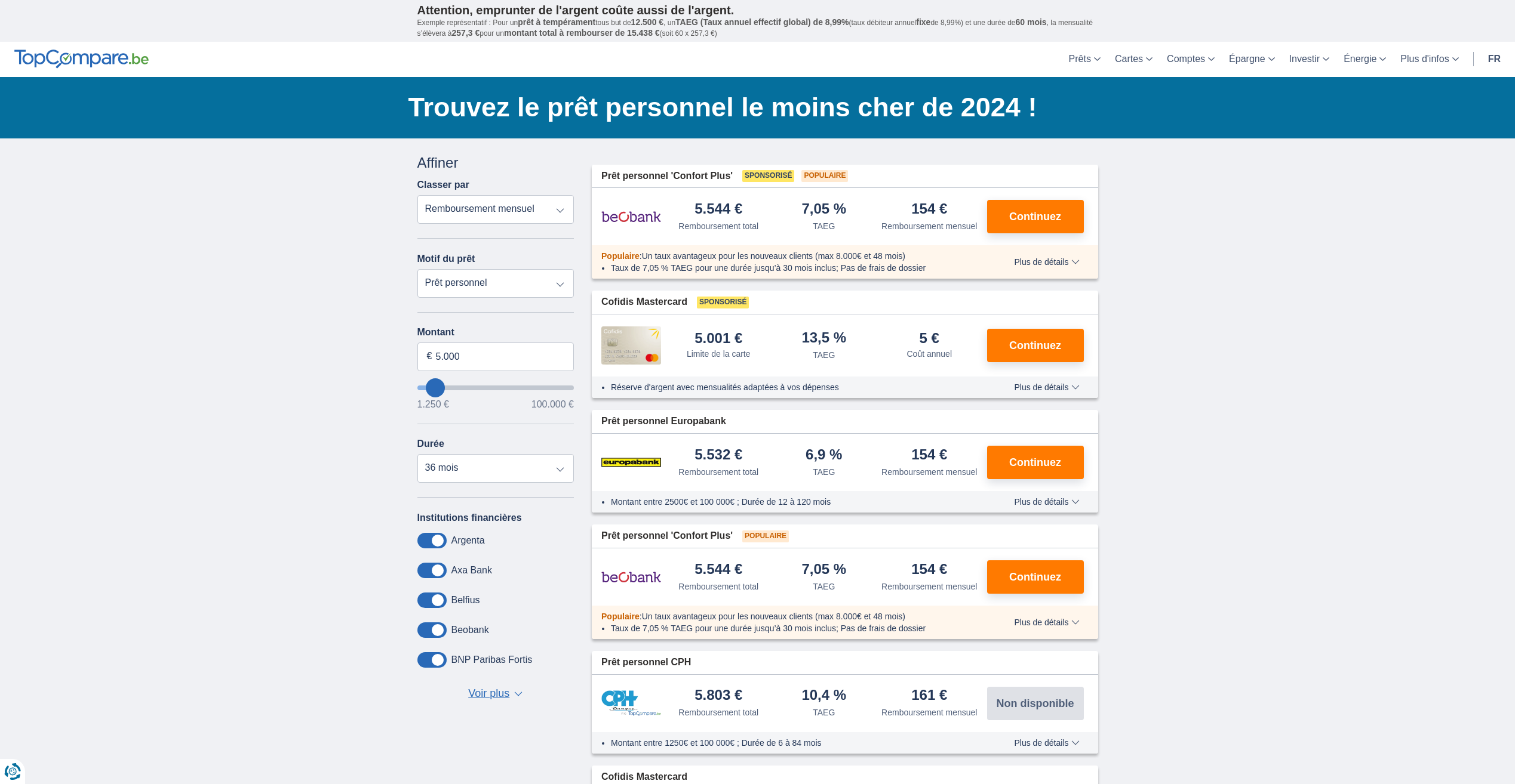
drag, startPoint x: 1025, startPoint y: 215, endPoint x: 1173, endPoint y: 183, distance: 151.4
click at [1173, 183] on div "× widget.non-eligible-application.title widget.non-eligible-application.text no…" at bounding box center [757, 578] width 1515 height 878
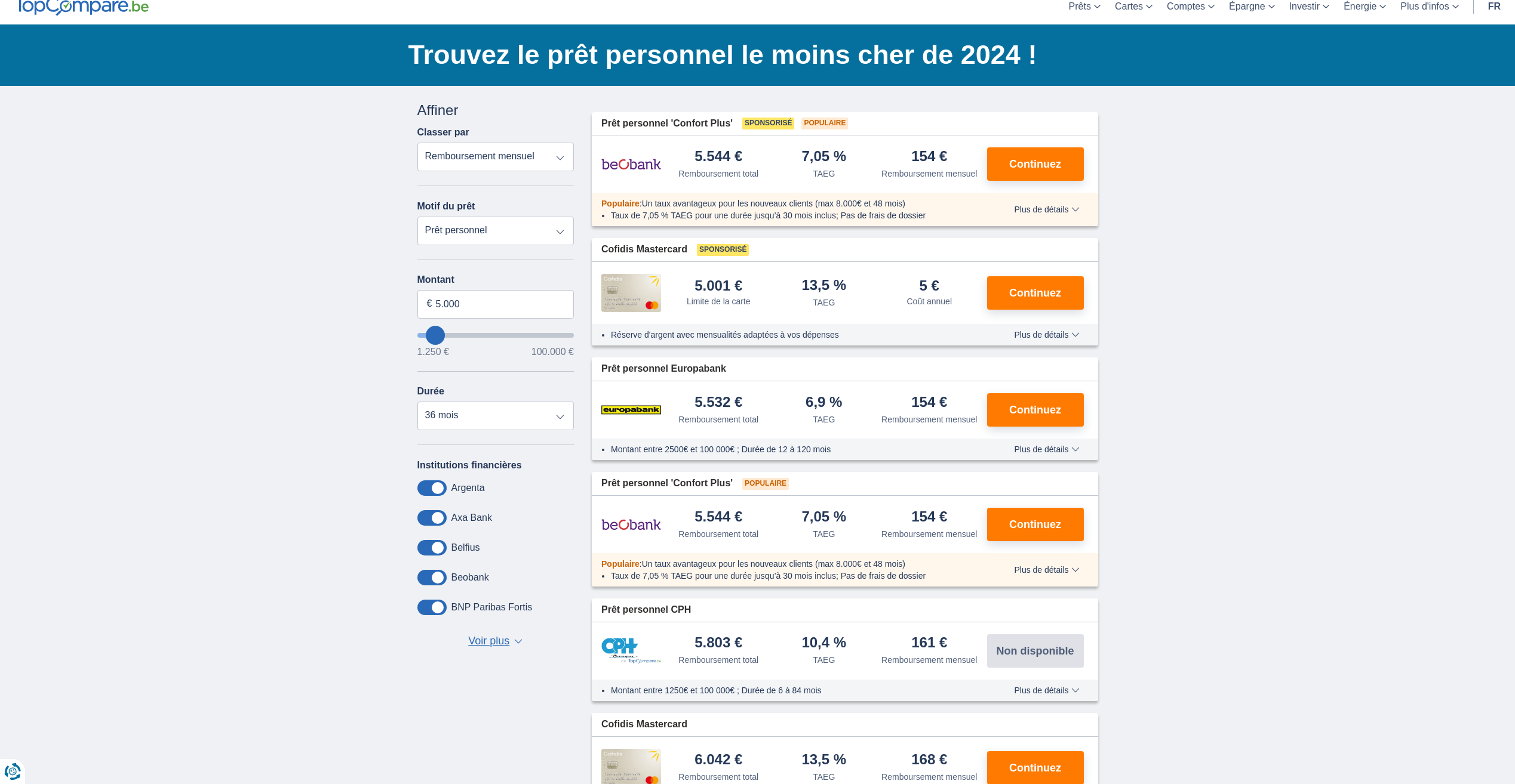
scroll to position [60, 0]
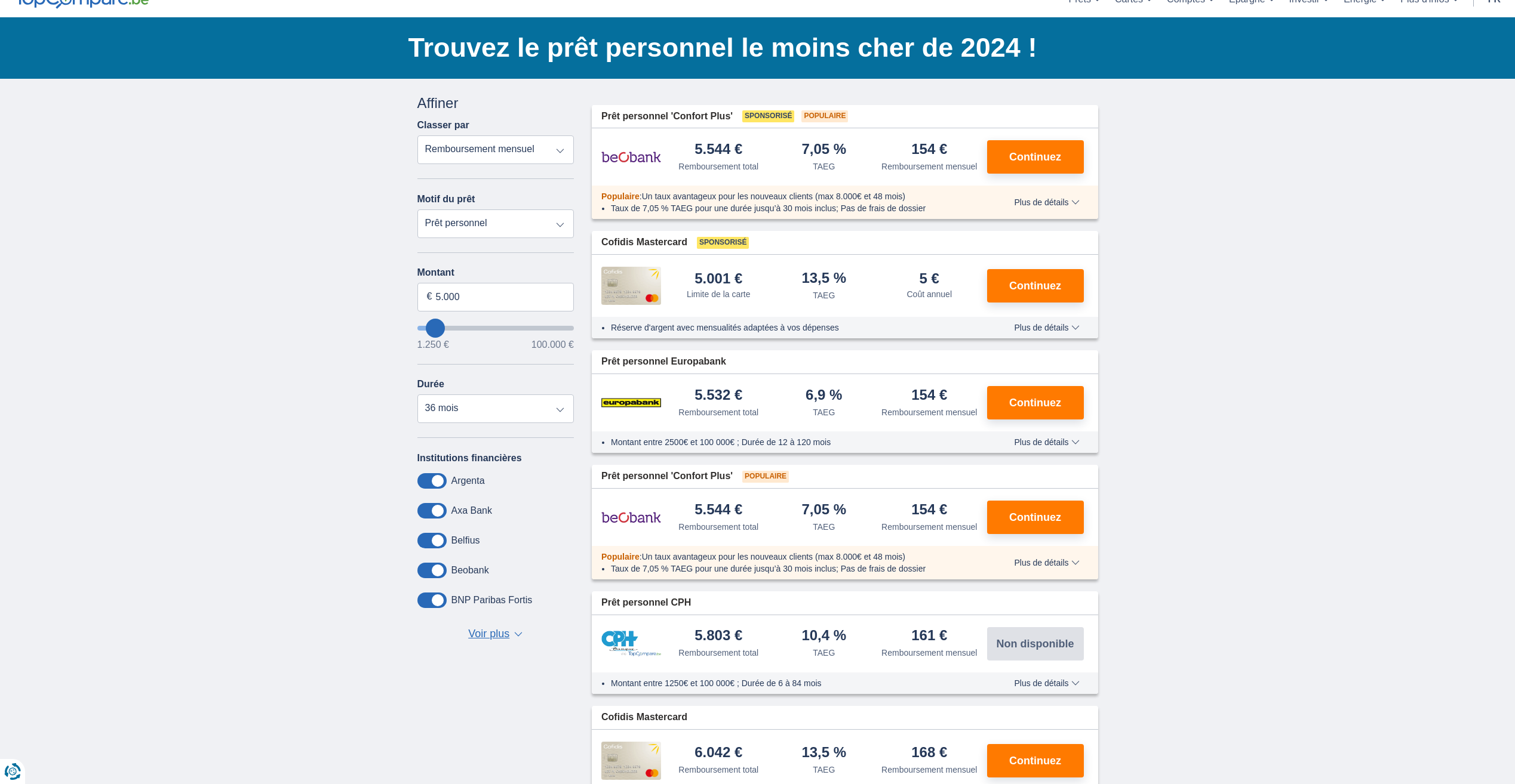
click at [534, 1] on header "Prêts Prêt personnel Prêt hypothécaire Prêt voiture Prêt travaux Cartes Cartes …" at bounding box center [757, 0] width 1515 height 35
